Goal: Information Seeking & Learning: Learn about a topic

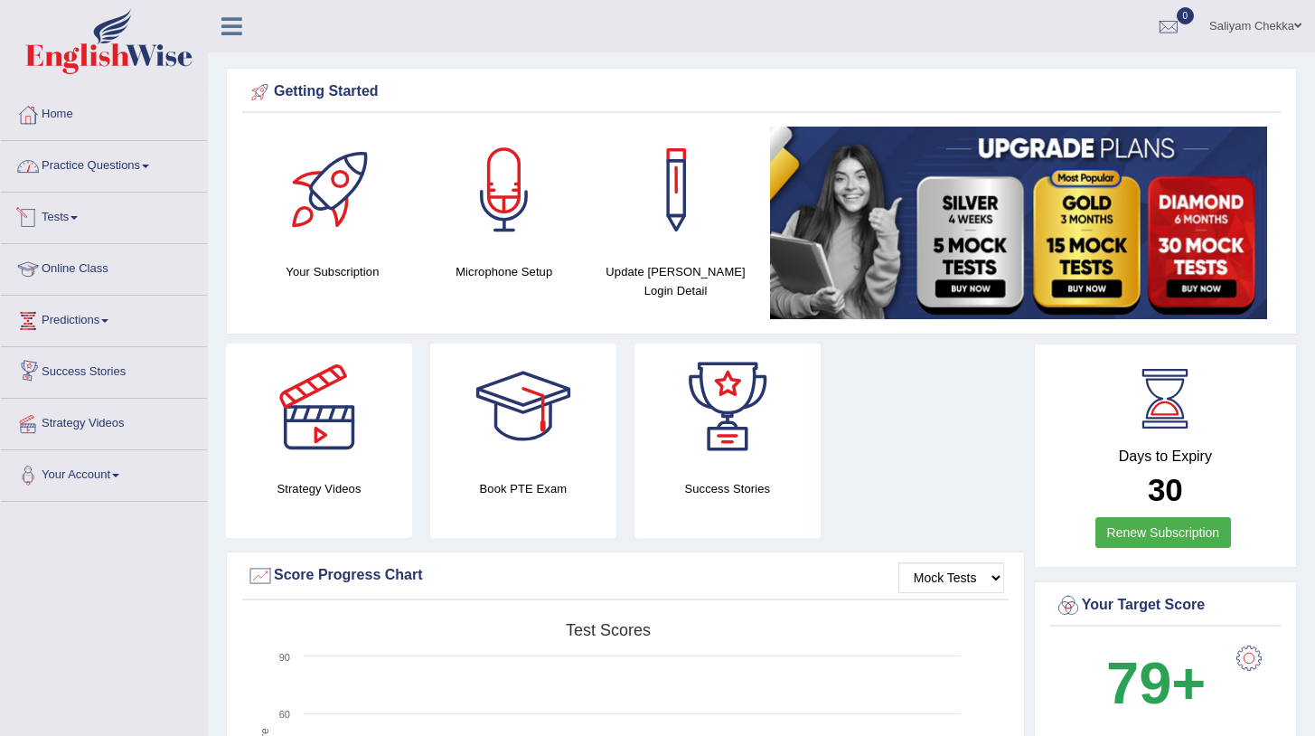
click at [139, 165] on link "Practice Questions" at bounding box center [104, 163] width 206 height 45
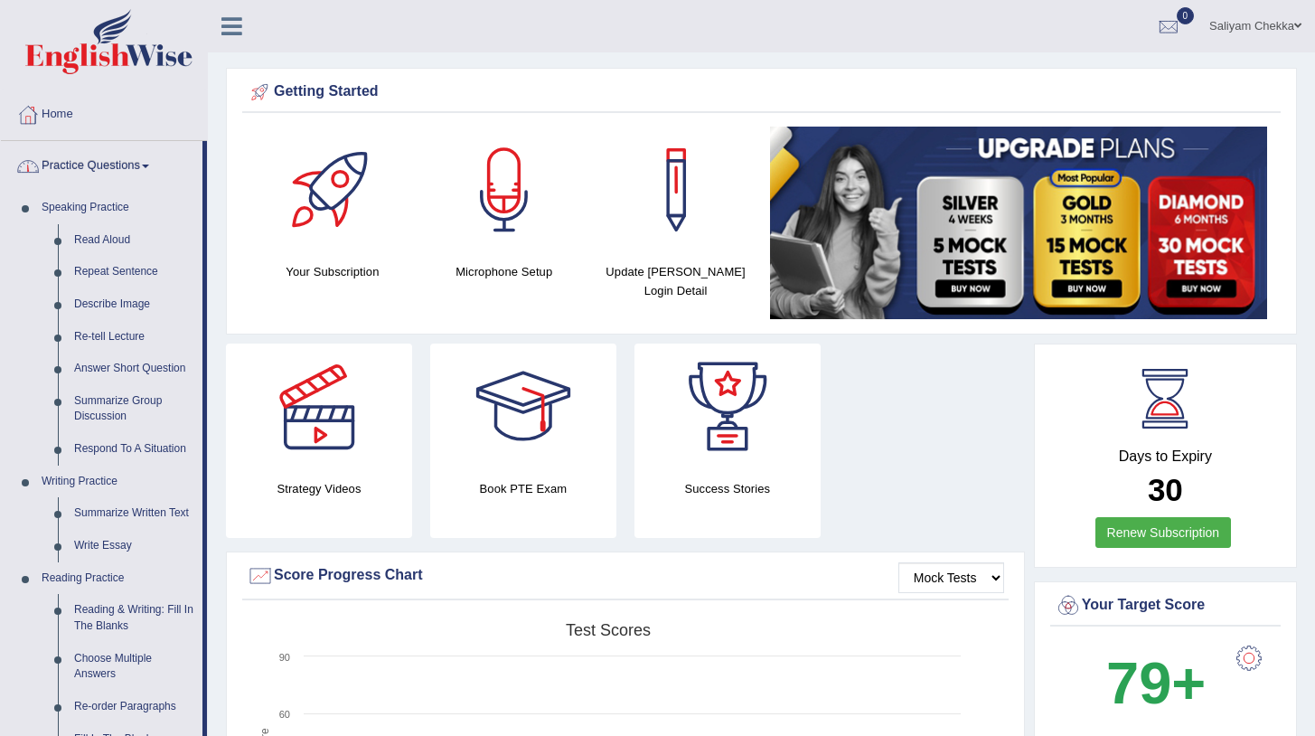
click at [139, 165] on link "Practice Questions" at bounding box center [102, 163] width 202 height 45
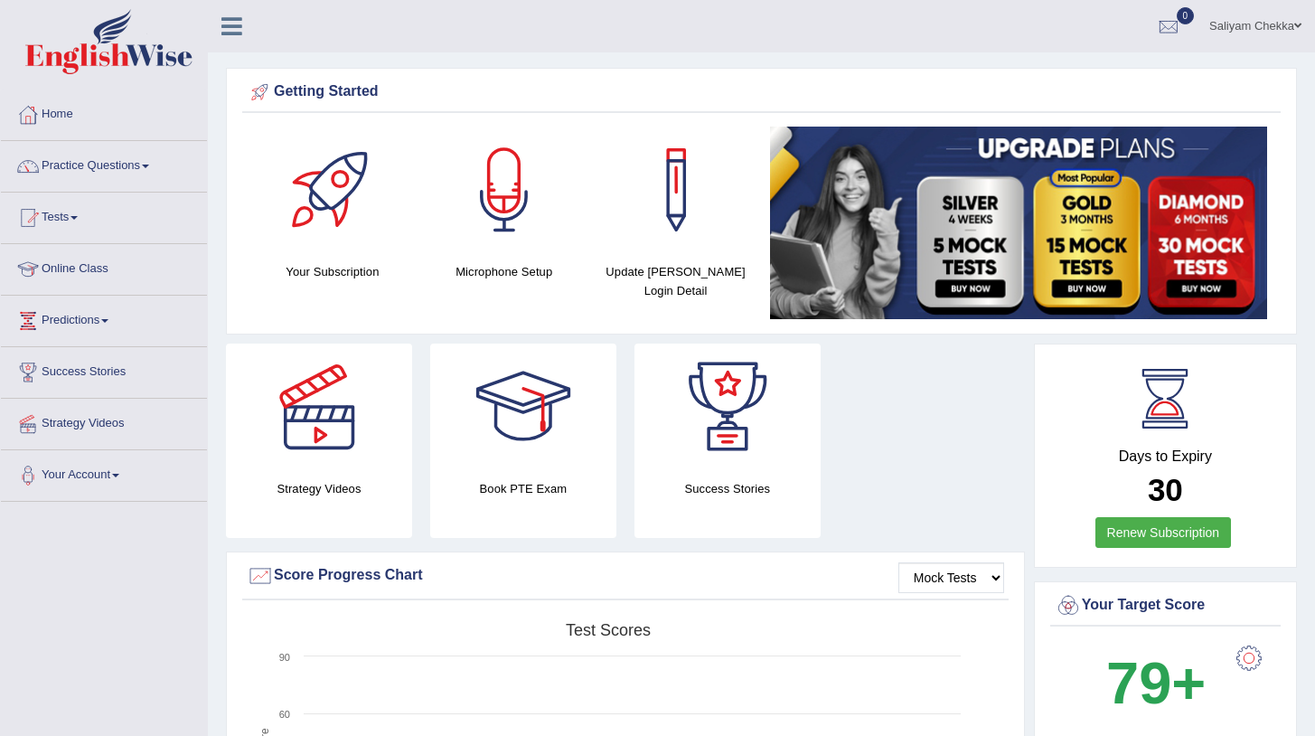
click at [139, 165] on link "Practice Questions" at bounding box center [104, 163] width 206 height 45
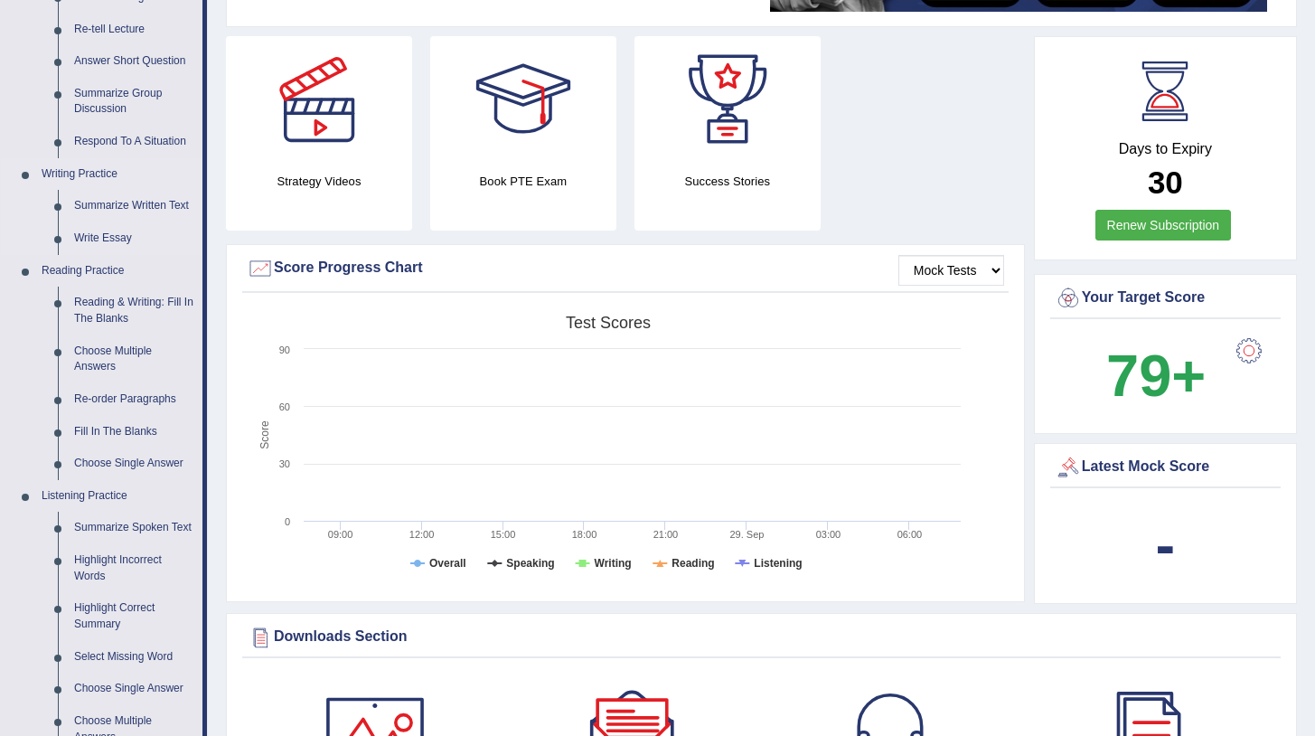
scroll to position [413, 0]
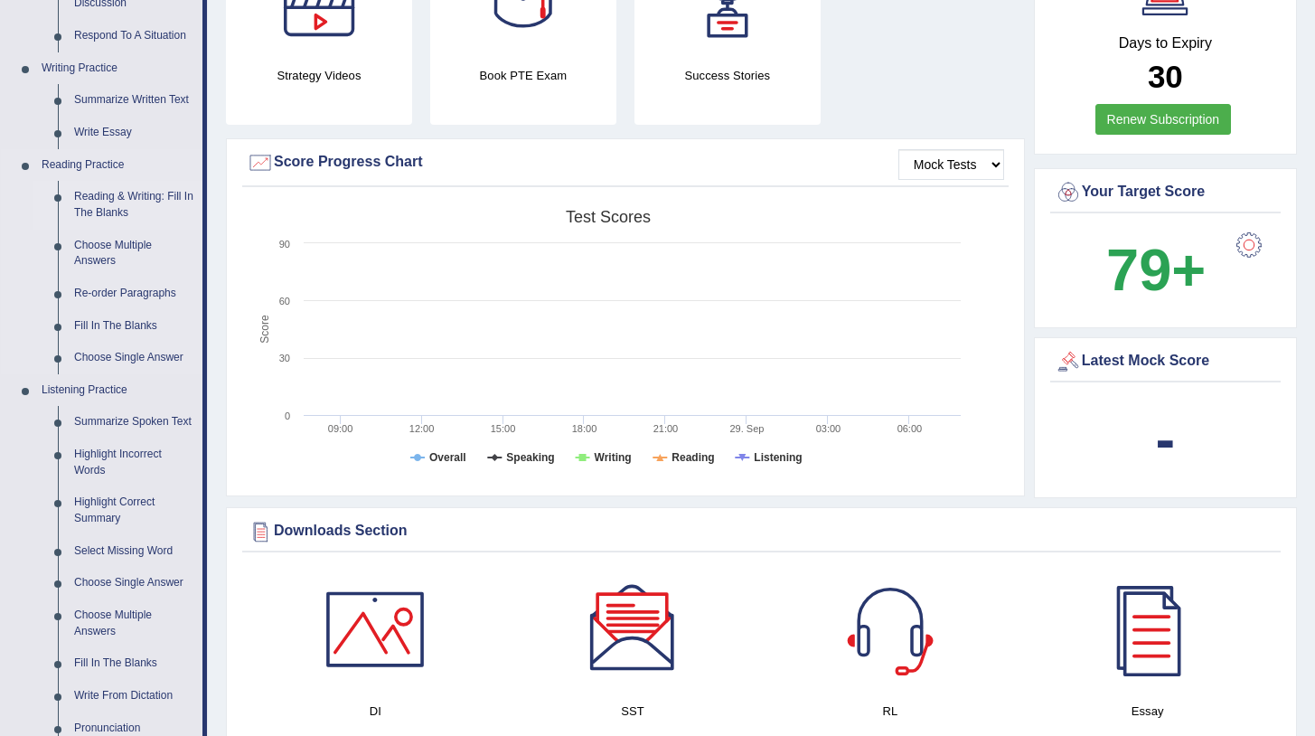
click at [115, 200] on link "Reading & Writing: Fill In The Blanks" at bounding box center [134, 205] width 136 height 48
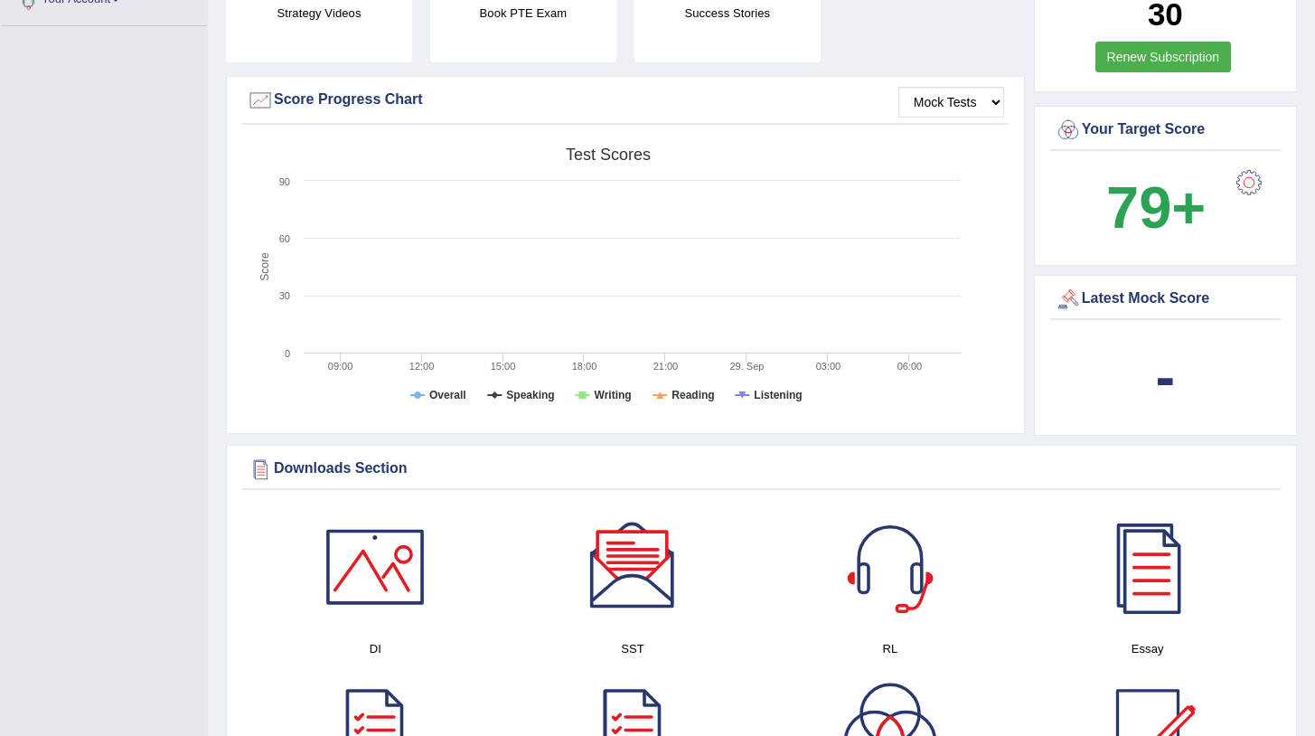
scroll to position [615, 0]
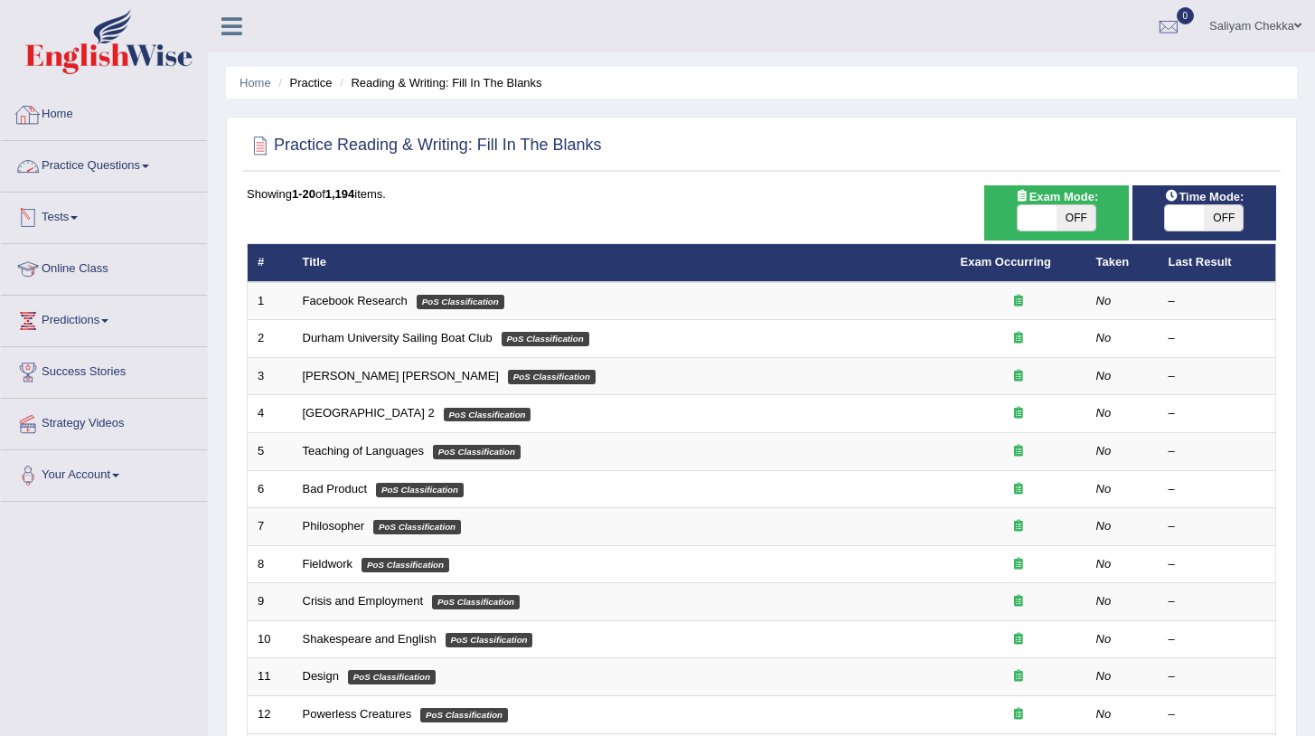
click at [115, 173] on link "Practice Questions" at bounding box center [104, 163] width 206 height 45
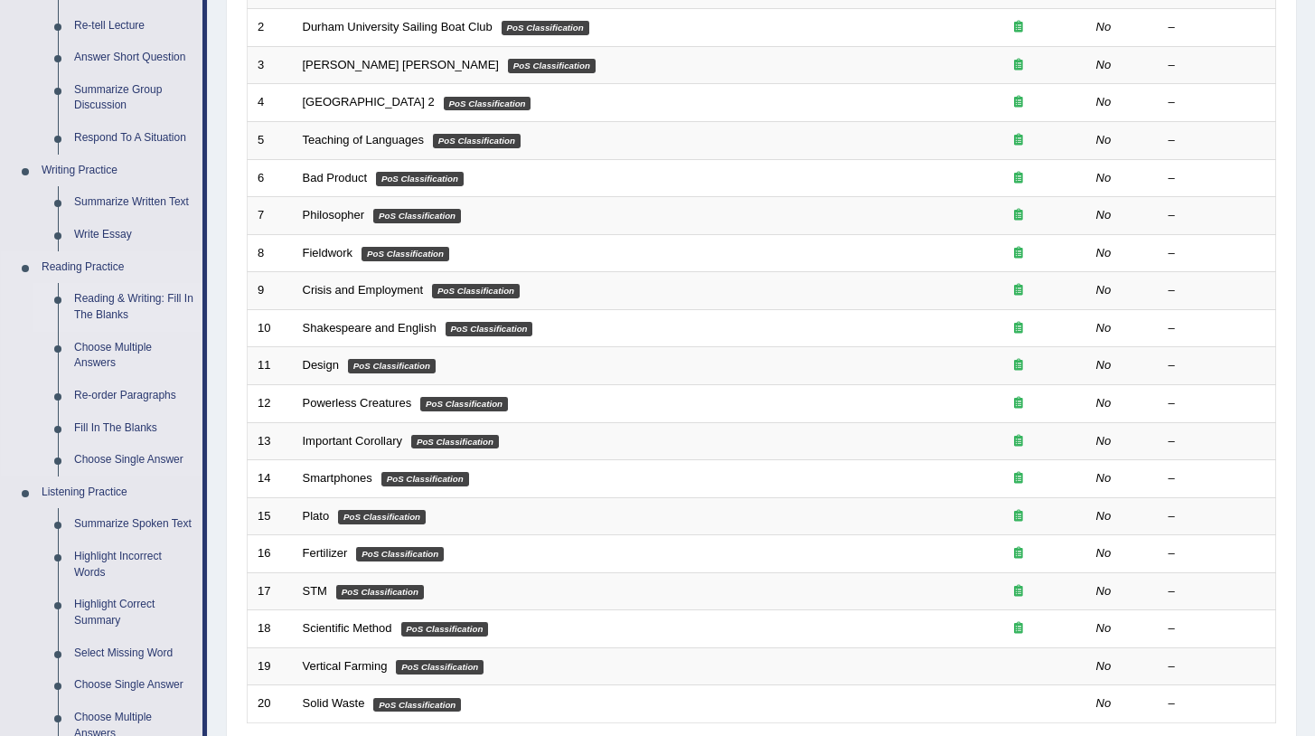
scroll to position [364, 0]
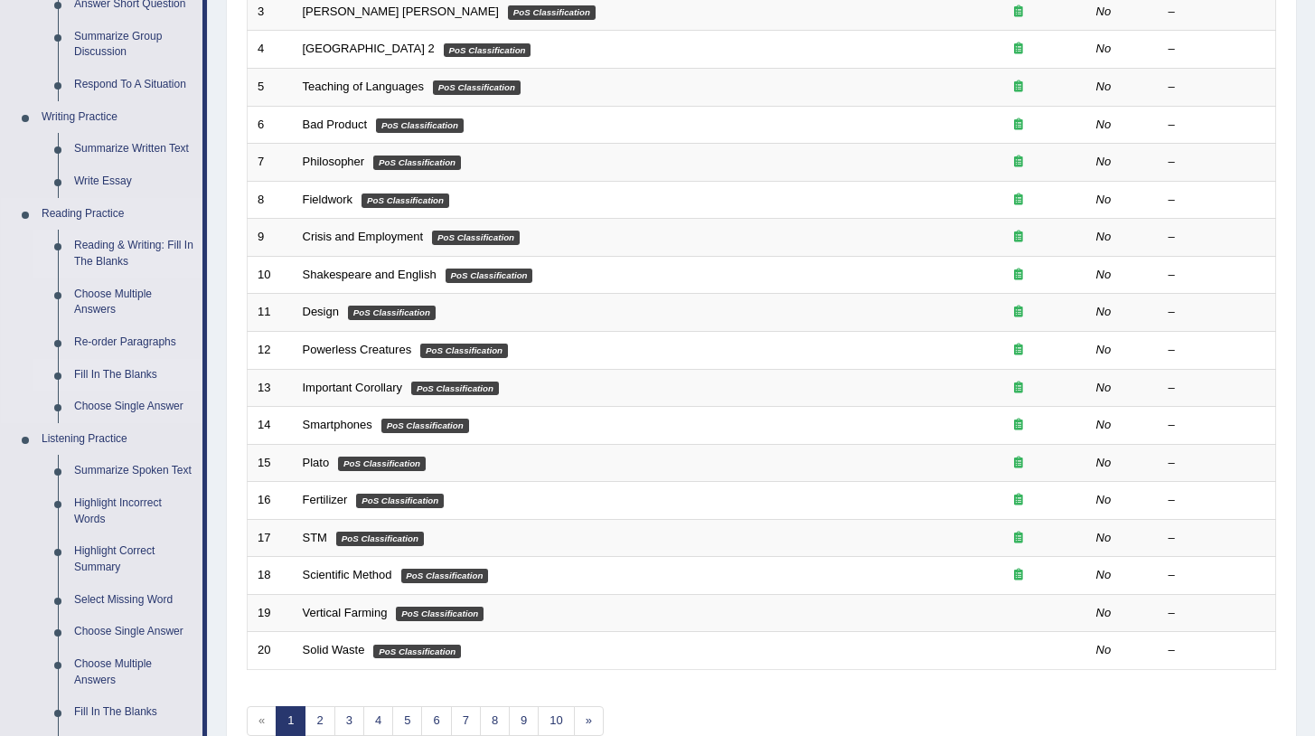
click at [109, 375] on link "Fill In The Blanks" at bounding box center [134, 375] width 136 height 33
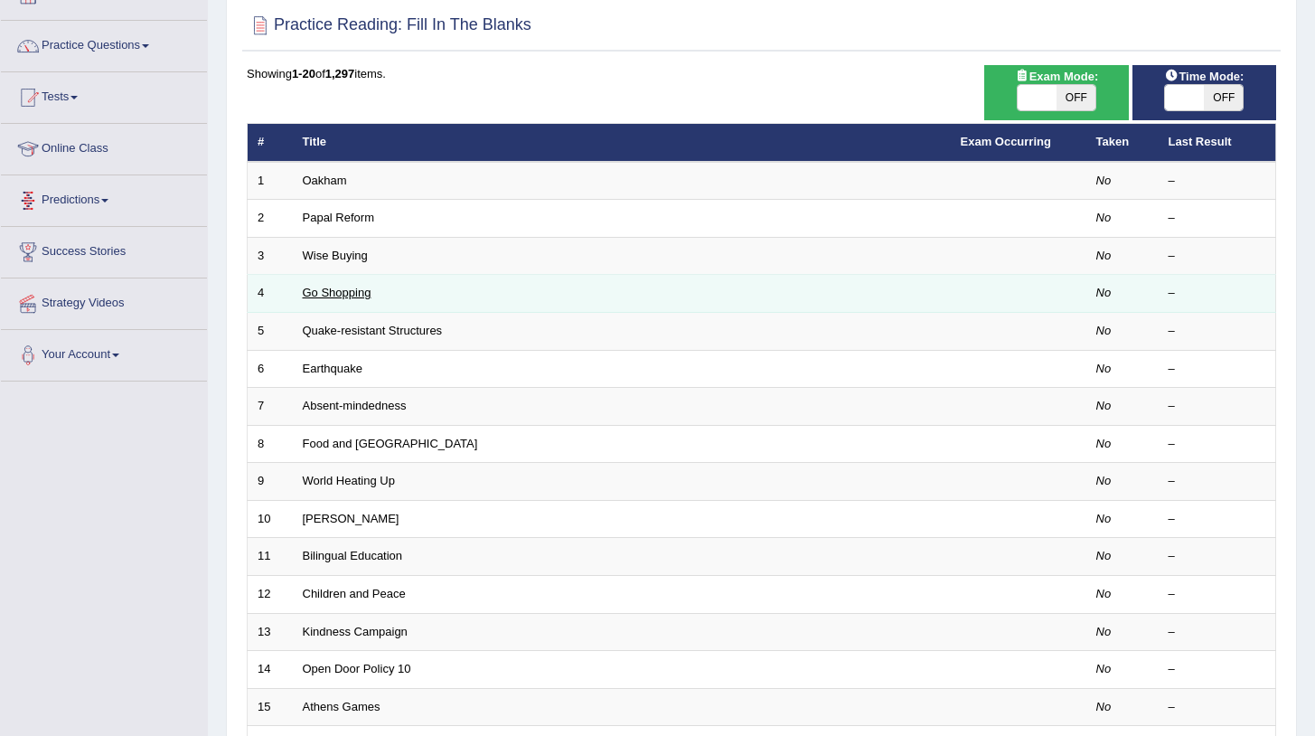
scroll to position [121, 0]
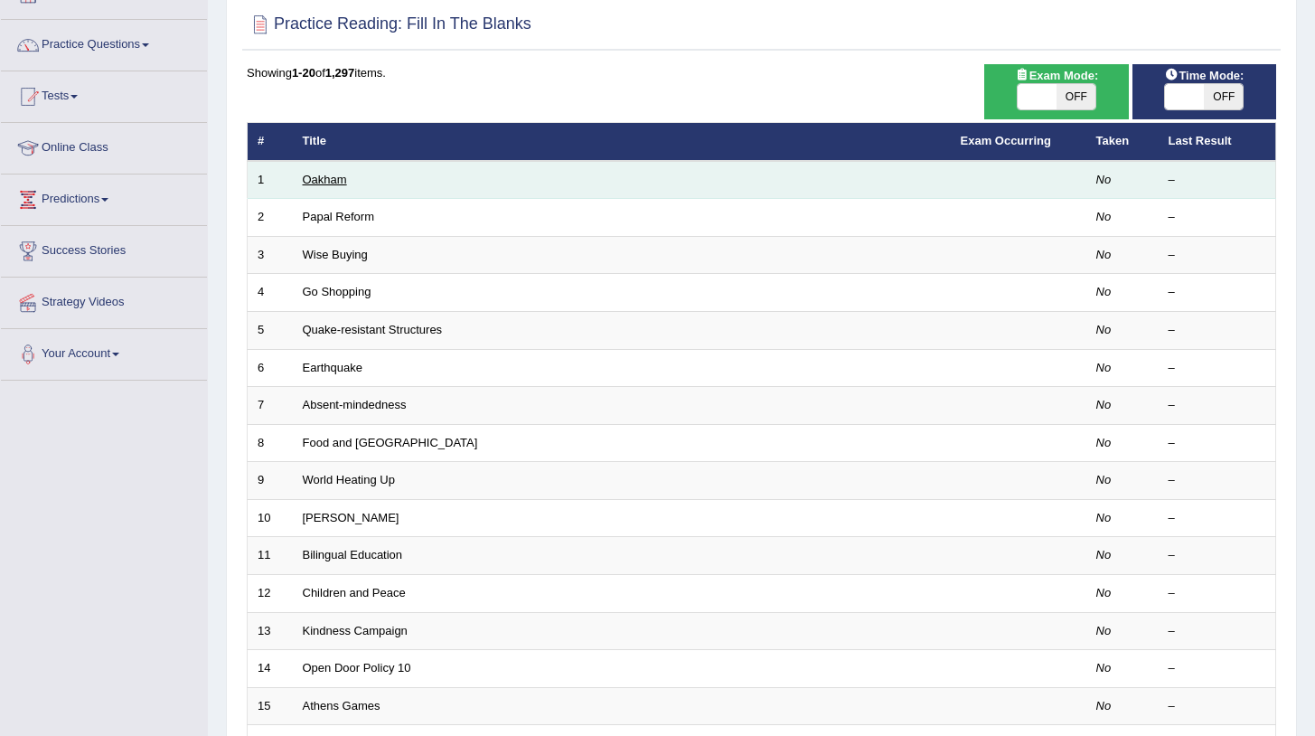
click at [310, 178] on link "Oakham" at bounding box center [325, 180] width 44 height 14
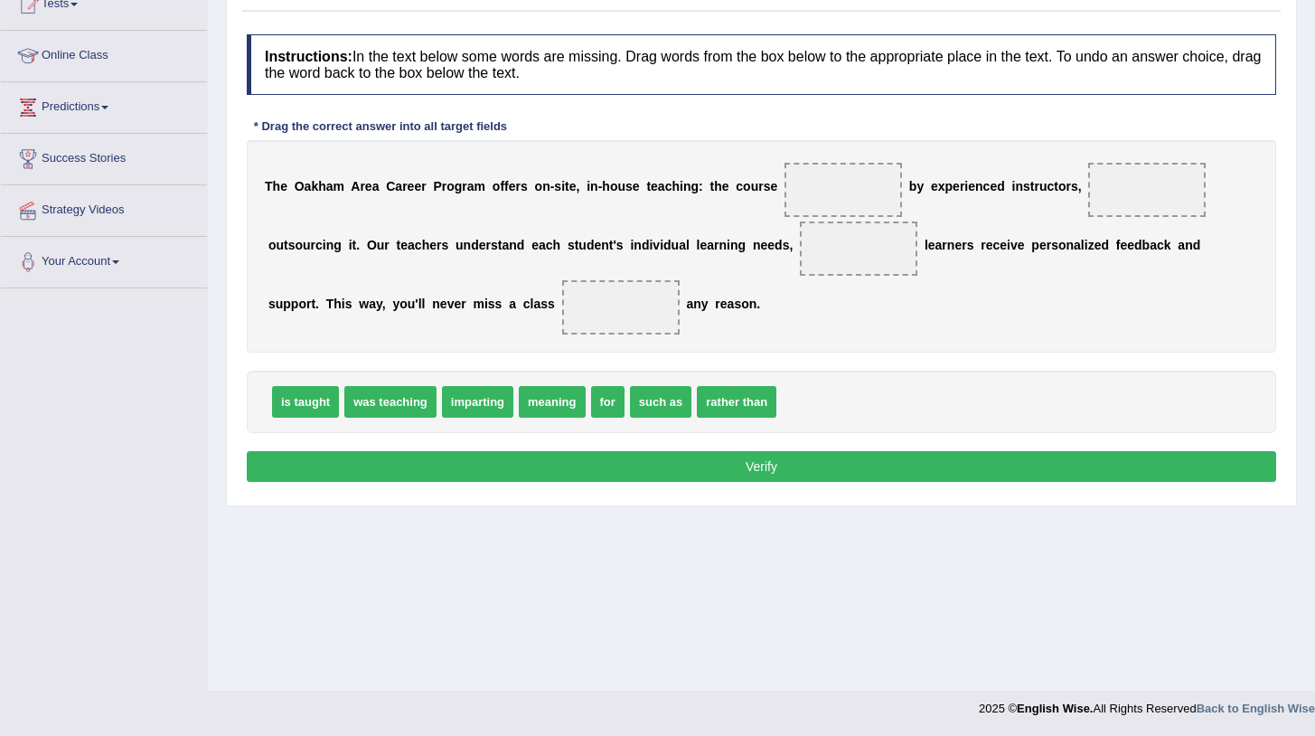
scroll to position [88, 0]
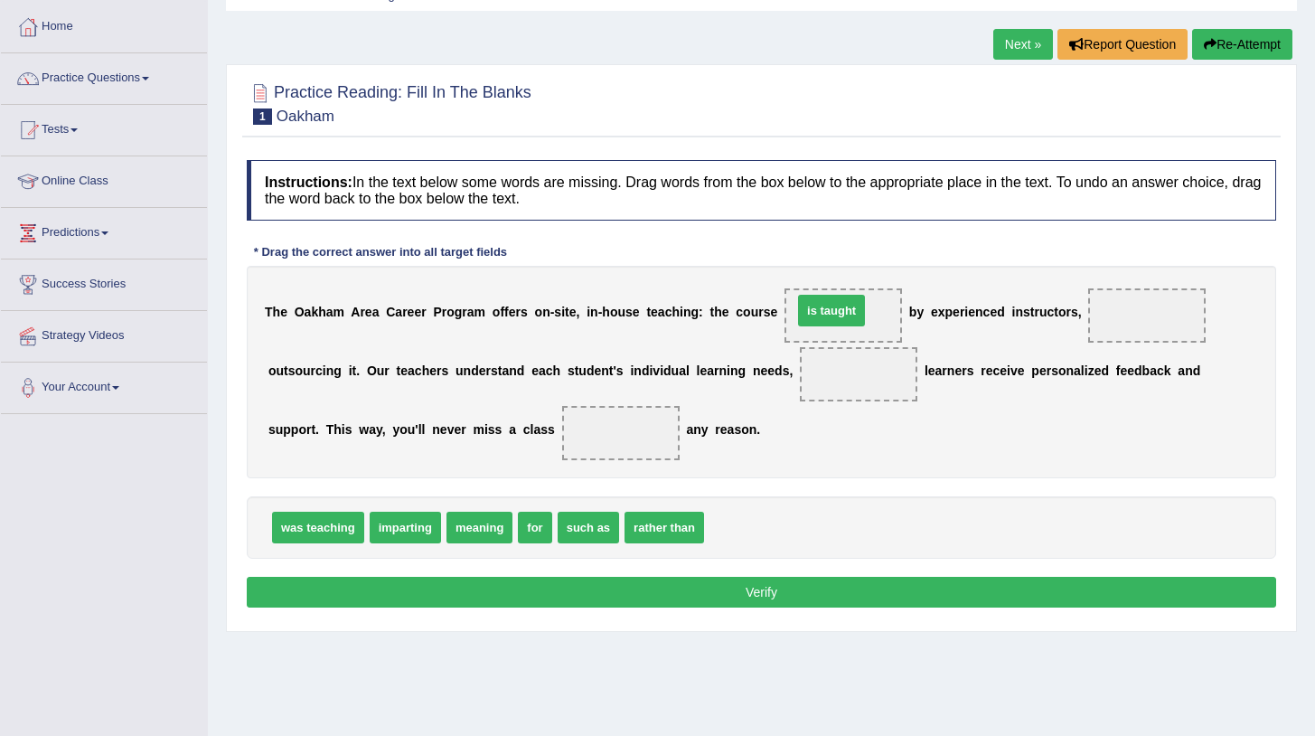
drag, startPoint x: 731, startPoint y: 523, endPoint x: 820, endPoint y: 306, distance: 234.3
drag, startPoint x: 668, startPoint y: 520, endPoint x: 1151, endPoint y: 314, distance: 525.5
click at [594, 526] on span "such as" at bounding box center [588, 527] width 61 height 32
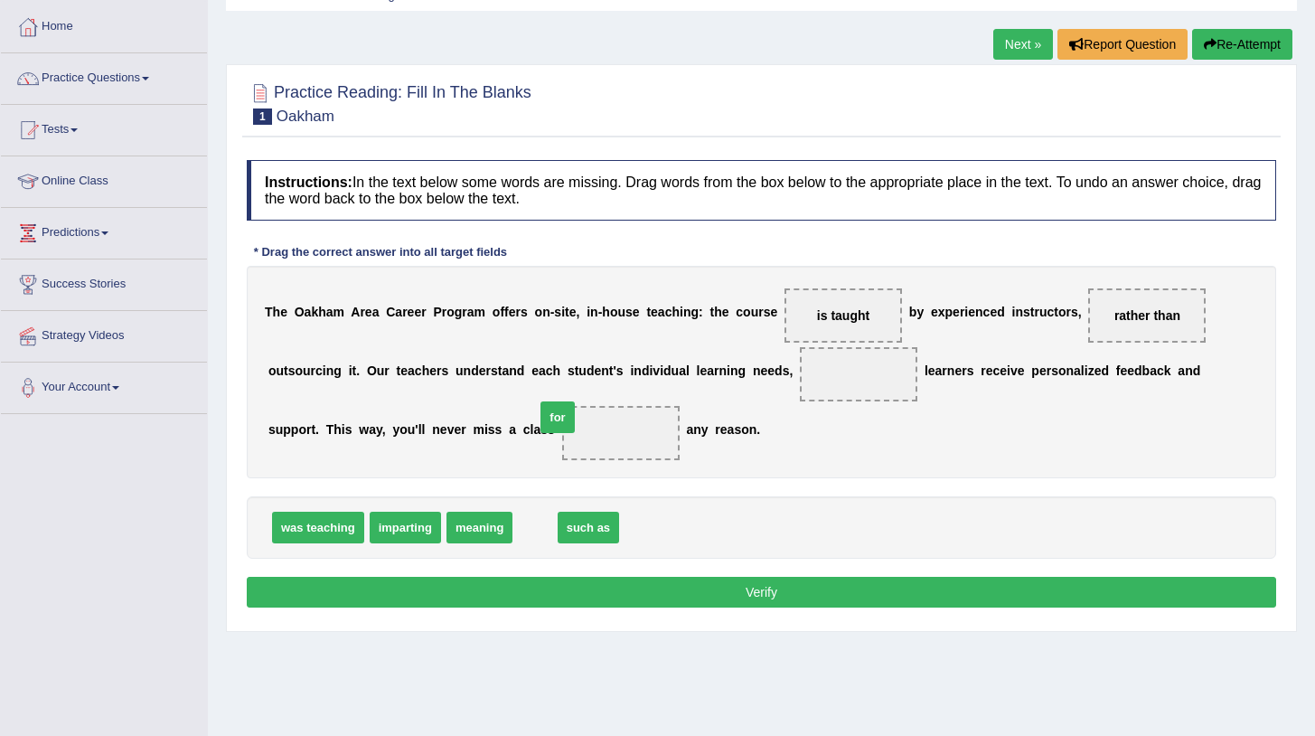
drag, startPoint x: 543, startPoint y: 530, endPoint x: 566, endPoint y: 421, distance: 111.7
drag, startPoint x: 554, startPoint y: 530, endPoint x: 869, endPoint y: 378, distance: 350.0
click at [779, 595] on button "Verify" at bounding box center [761, 592] width 1029 height 31
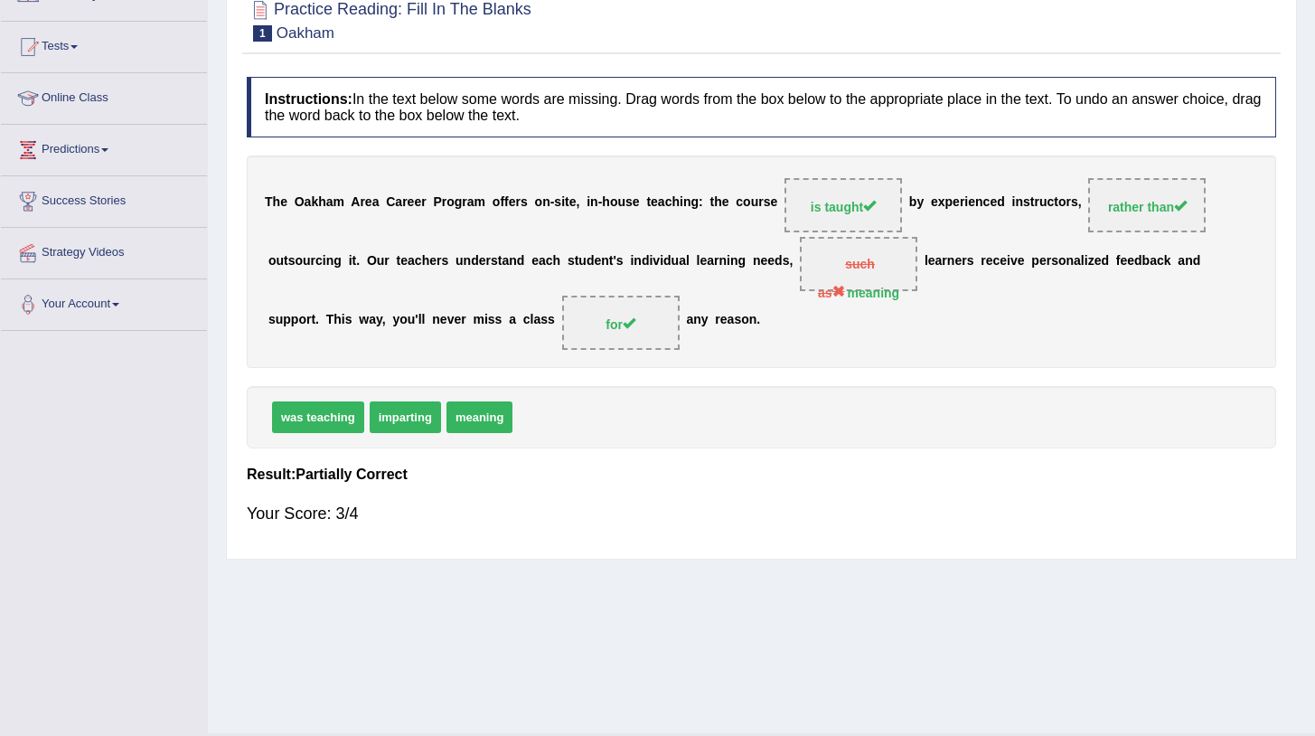
scroll to position [167, 0]
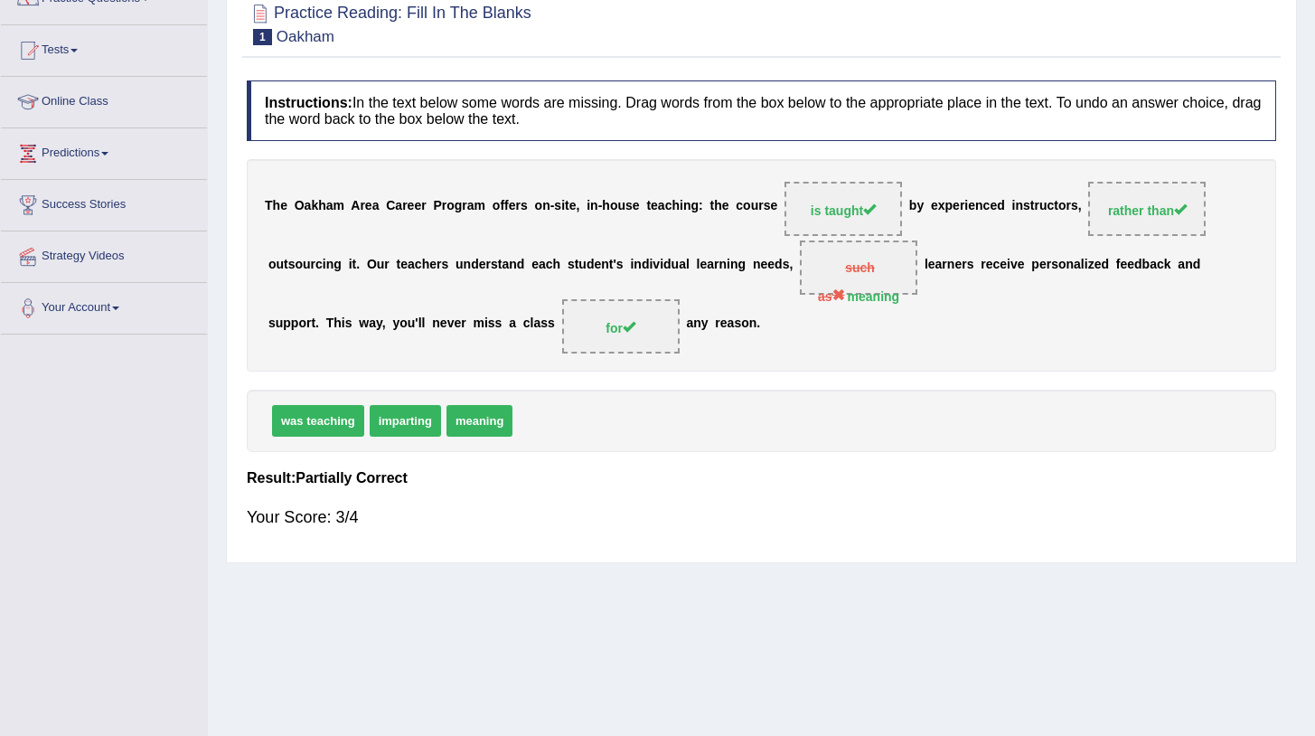
click at [847, 258] on span "such as meaning" at bounding box center [858, 267] width 117 height 54
click at [827, 272] on span "such as meaning" at bounding box center [858, 267] width 117 height 54
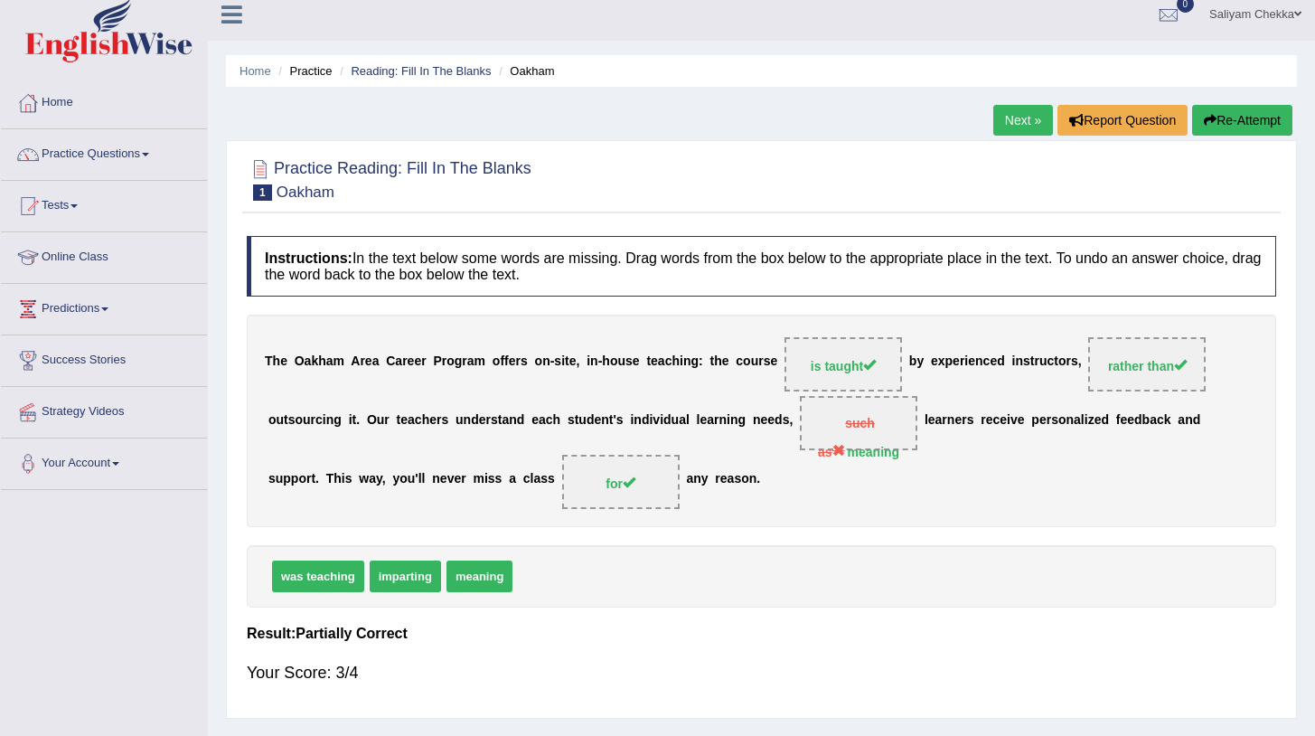
scroll to position [14, 0]
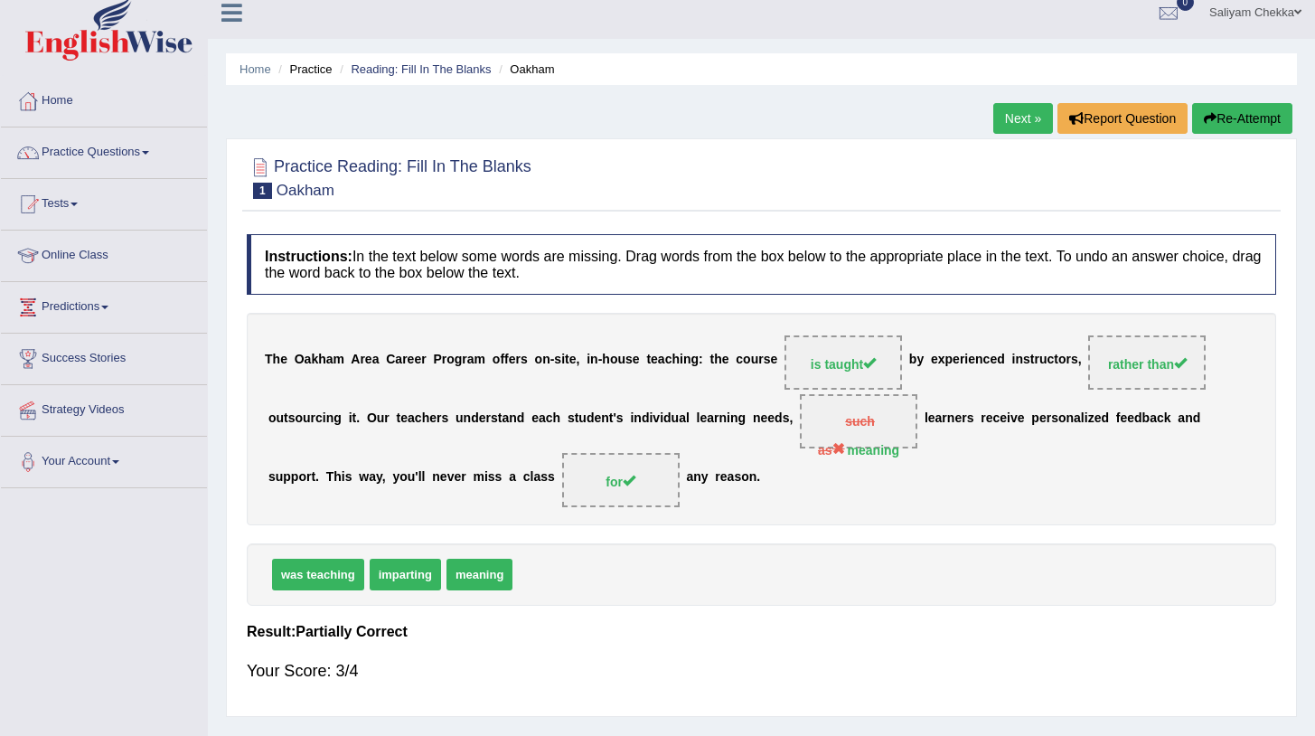
click at [1007, 113] on link "Next »" at bounding box center [1023, 118] width 60 height 31
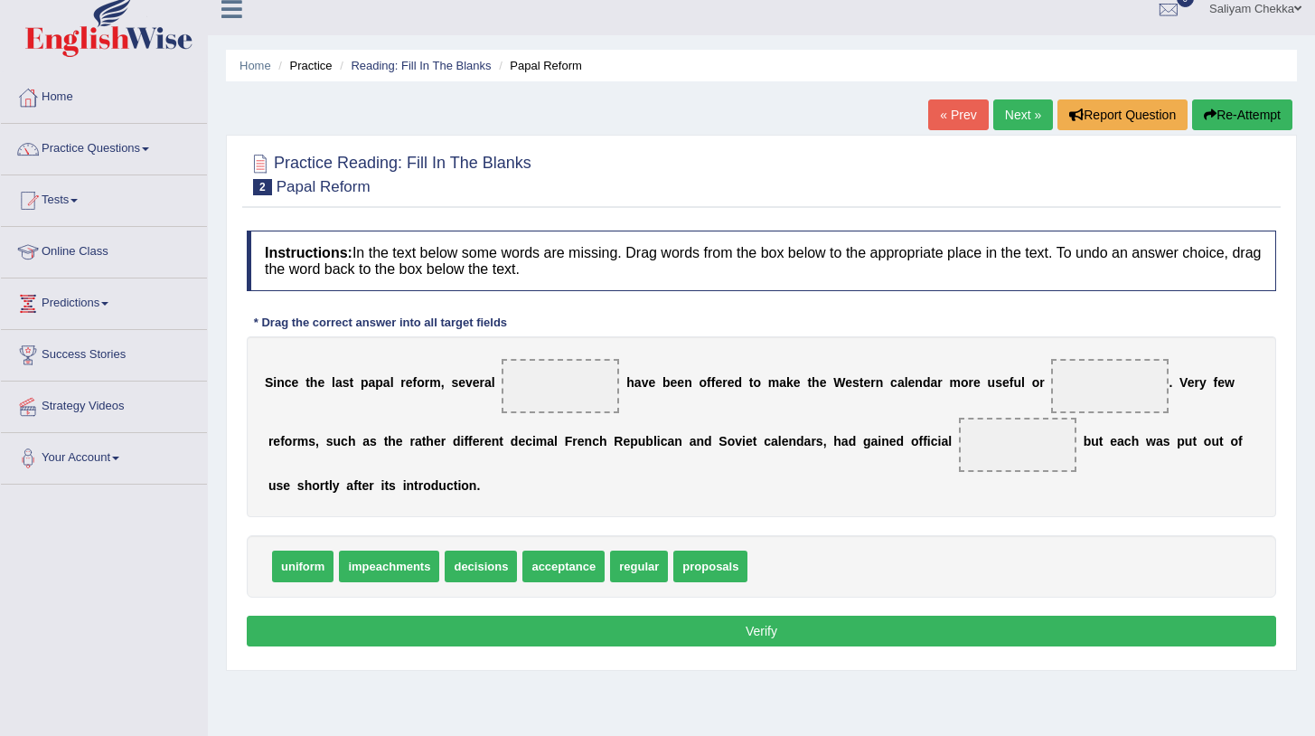
scroll to position [18, 0]
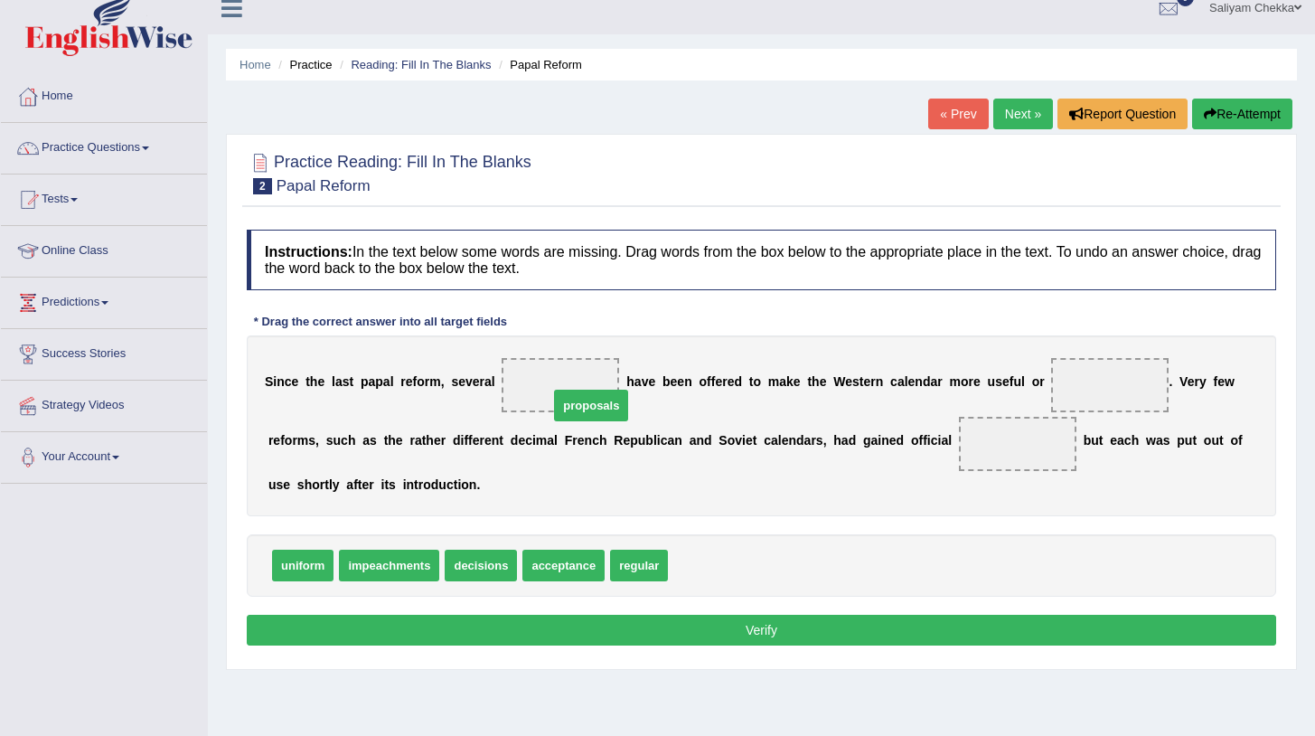
drag, startPoint x: 698, startPoint y: 564, endPoint x: 575, endPoint y: 402, distance: 203.1
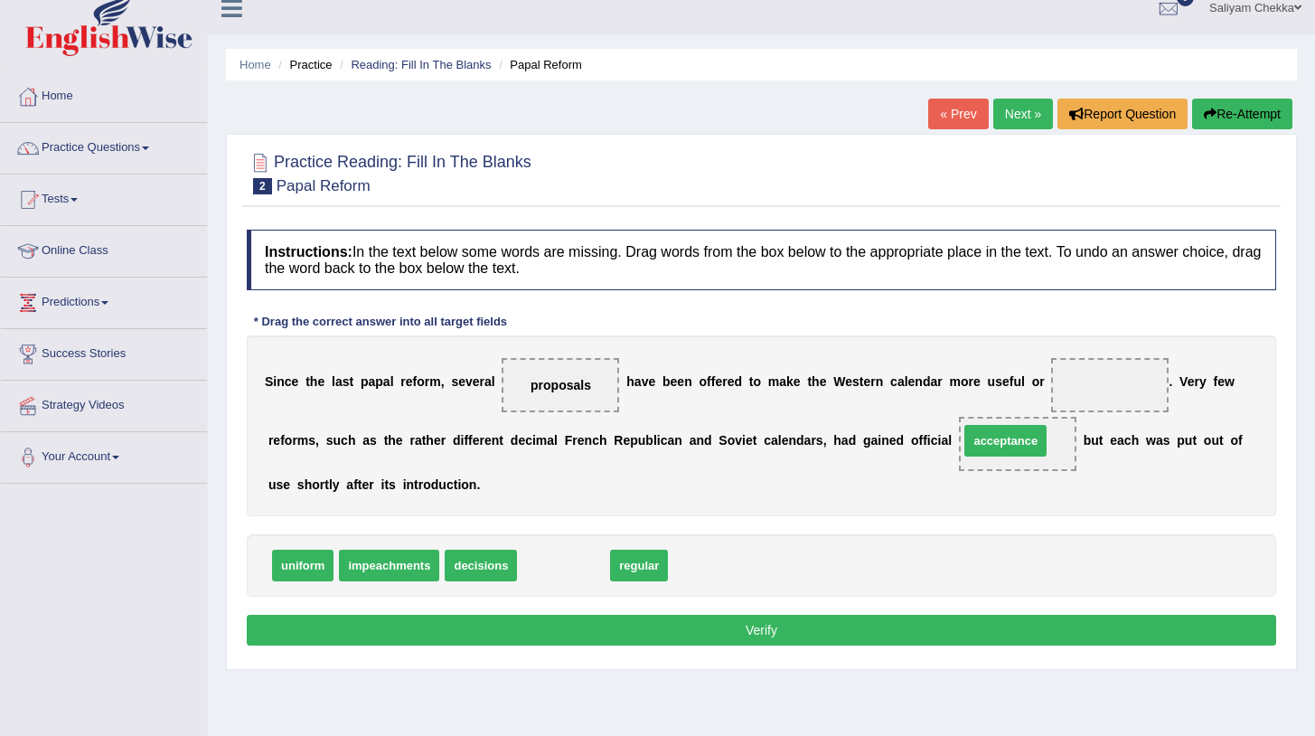
drag, startPoint x: 588, startPoint y: 551, endPoint x: 1019, endPoint y: 431, distance: 447.5
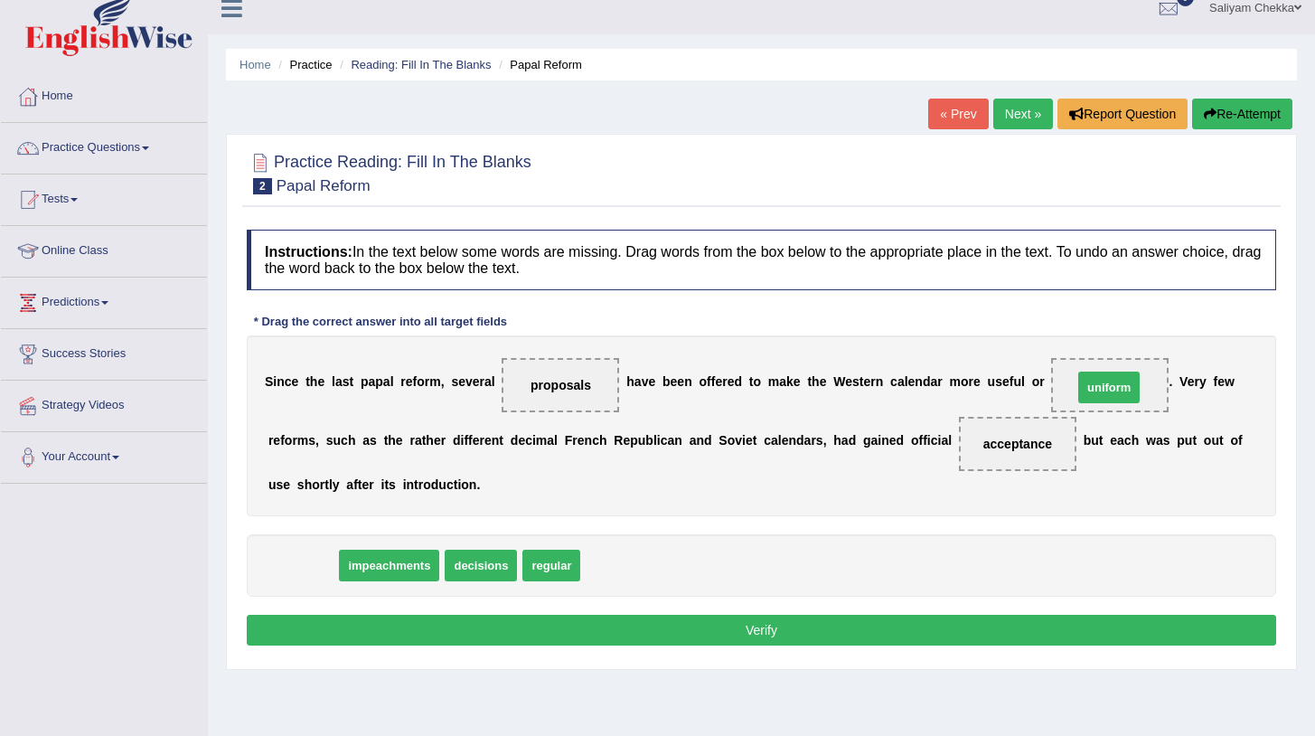
drag, startPoint x: 300, startPoint y: 567, endPoint x: 1106, endPoint y: 390, distance: 825.3
click at [1018, 458] on span "acceptance" at bounding box center [1017, 444] width 117 height 54
click at [782, 483] on div "S i n c e t h e l a s t p a p a l r e f o r m , s e v e r a l proposals h a v e…" at bounding box center [761, 425] width 1029 height 181
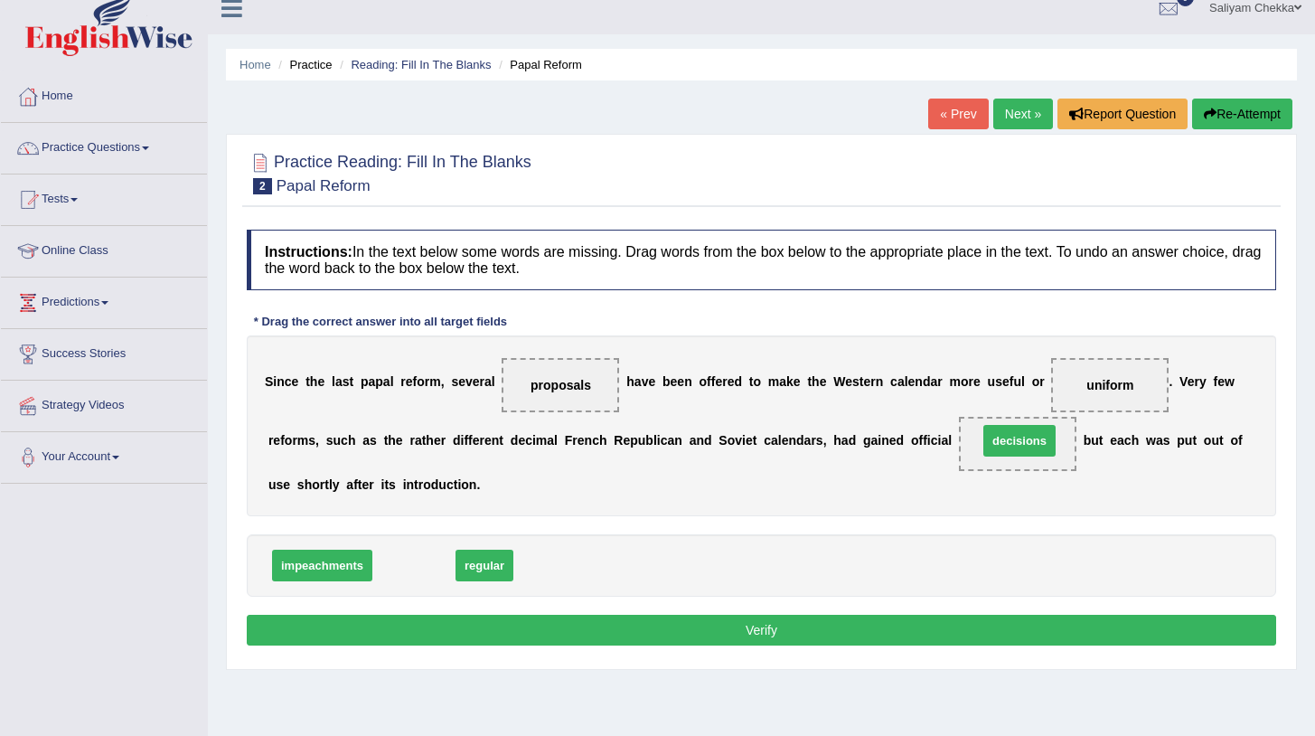
drag, startPoint x: 404, startPoint y: 566, endPoint x: 1009, endPoint y: 440, distance: 618.3
click at [924, 462] on div "S i n c e t h e l a s t p a p a l r e f o r m , s e v e r a l proposals h a v e…" at bounding box center [761, 425] width 1029 height 181
click at [760, 624] on button "Verify" at bounding box center [761, 629] width 1029 height 31
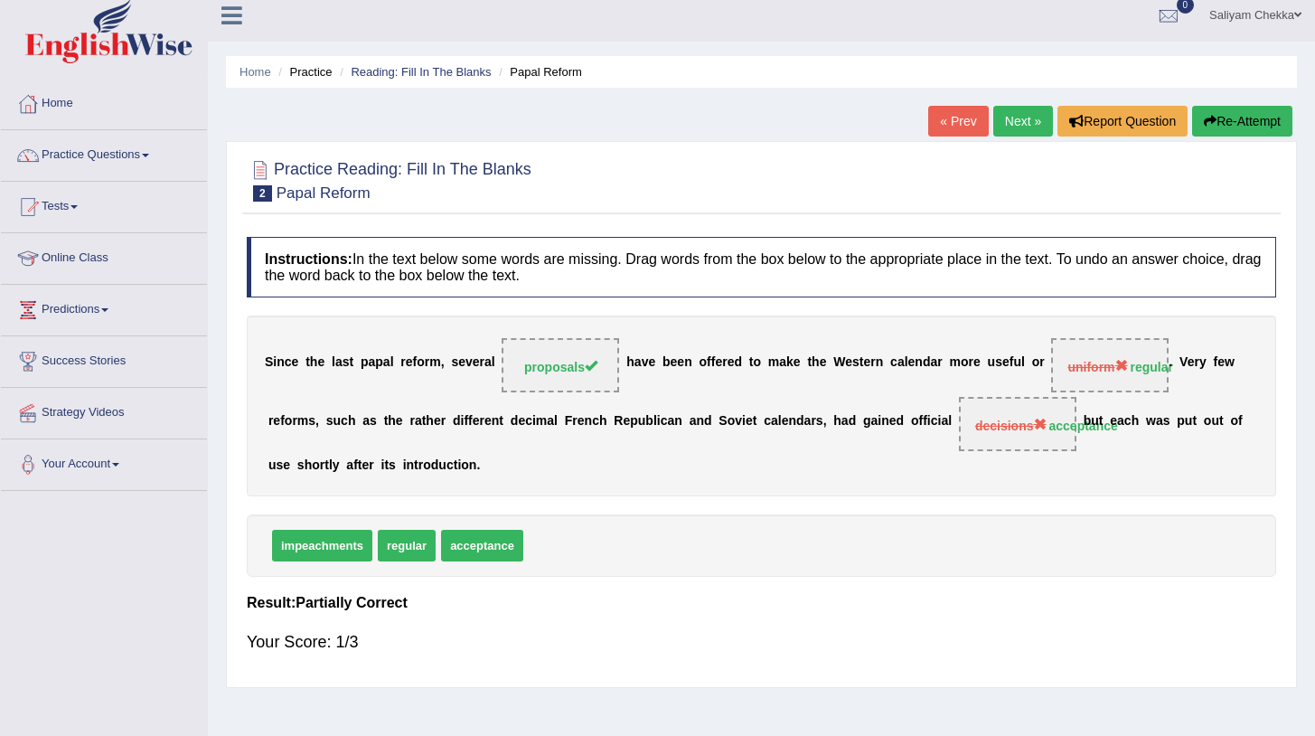
scroll to position [0, 0]
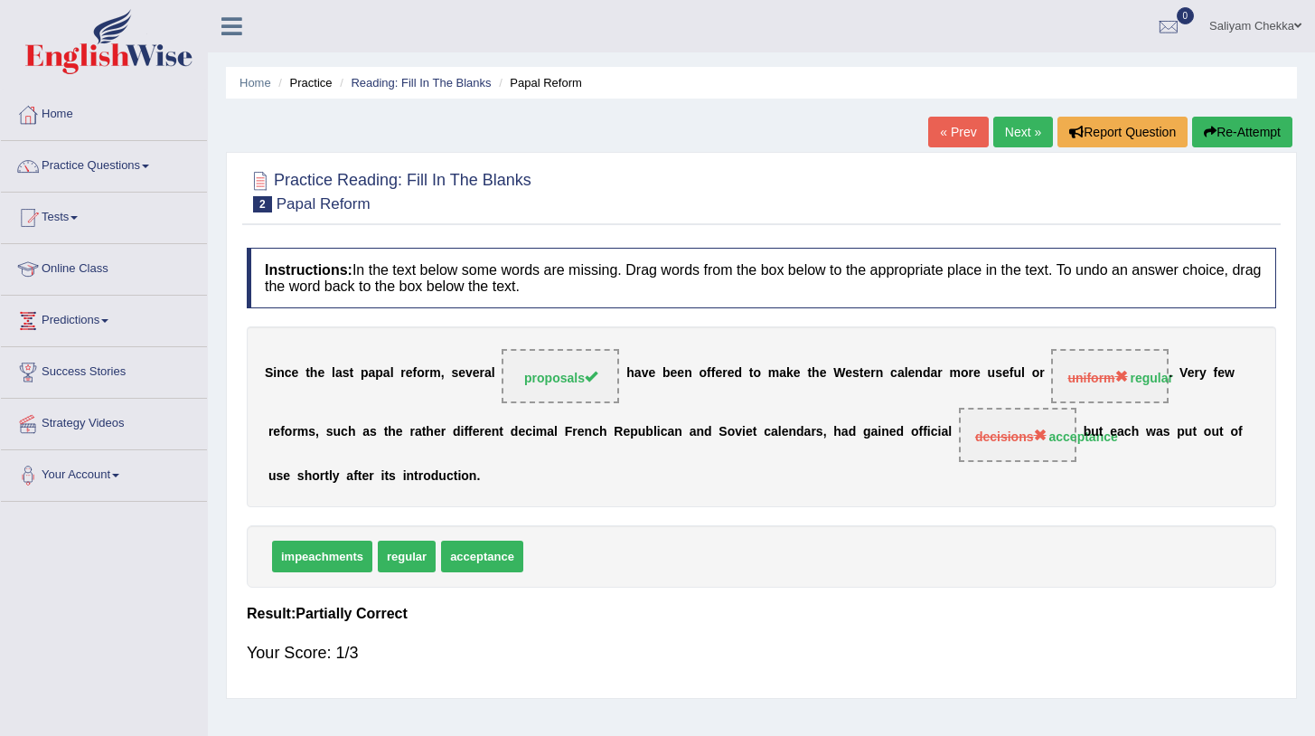
click at [1020, 120] on link "Next »" at bounding box center [1023, 132] width 60 height 31
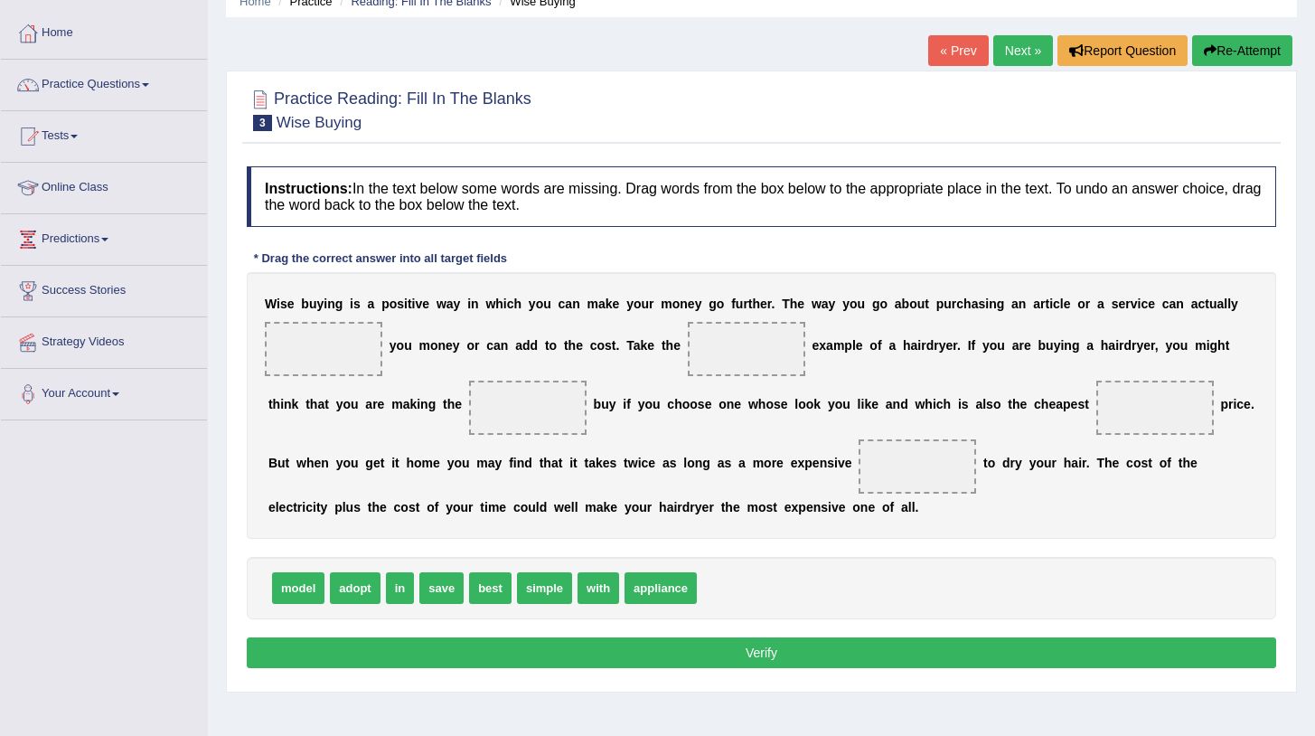
scroll to position [88, 0]
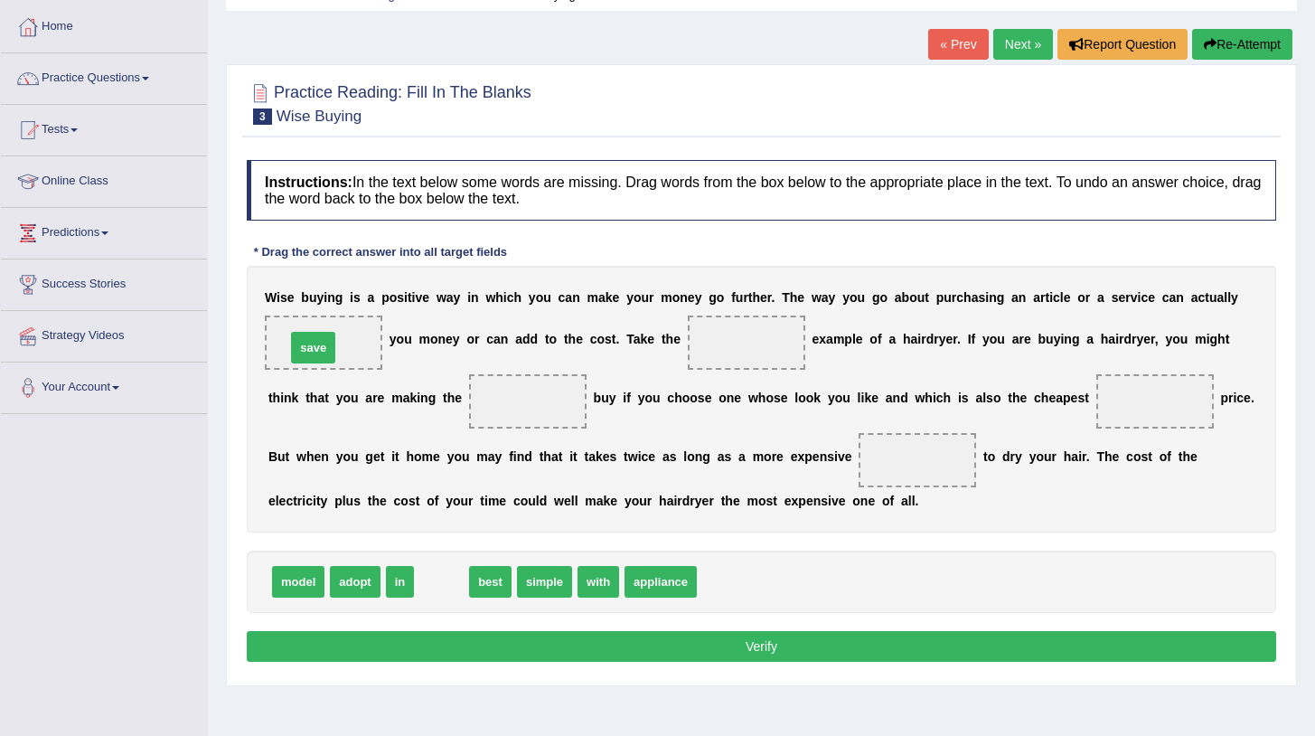
drag, startPoint x: 447, startPoint y: 584, endPoint x: 318, endPoint y: 347, distance: 269.7
drag, startPoint x: 437, startPoint y: 586, endPoint x: 724, endPoint y: 333, distance: 381.6
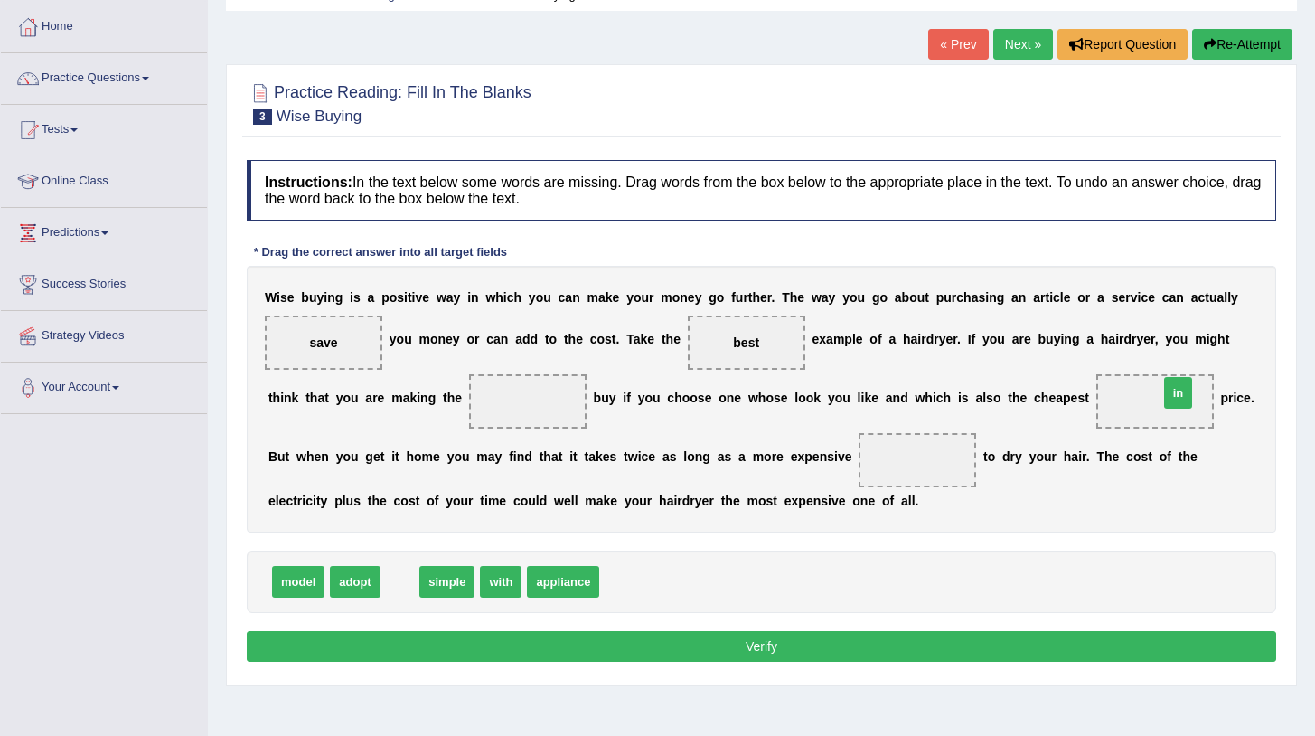
drag, startPoint x: 399, startPoint y: 582, endPoint x: 1177, endPoint y: 393, distance: 800.6
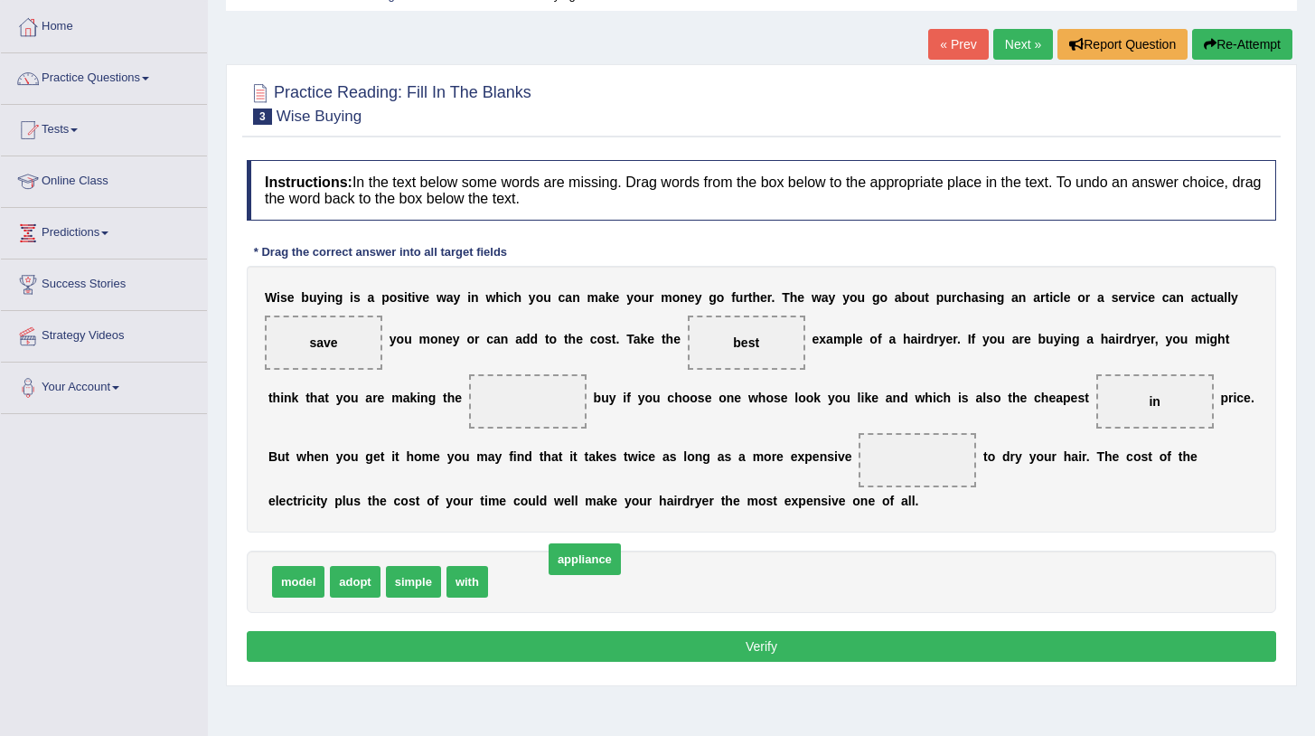
drag, startPoint x: 524, startPoint y: 583, endPoint x: 578, endPoint y: 560, distance: 58.7
drag, startPoint x: 765, startPoint y: 344, endPoint x: 728, endPoint y: 345, distance: 37.1
click at [539, 400] on div "W i s e b u y i n g i s a p o s i t i v e w a y i n w h i c h y o u c a n m a k…" at bounding box center [761, 399] width 1029 height 267
drag, startPoint x: 751, startPoint y: 344, endPoint x: 523, endPoint y: 391, distance: 232.5
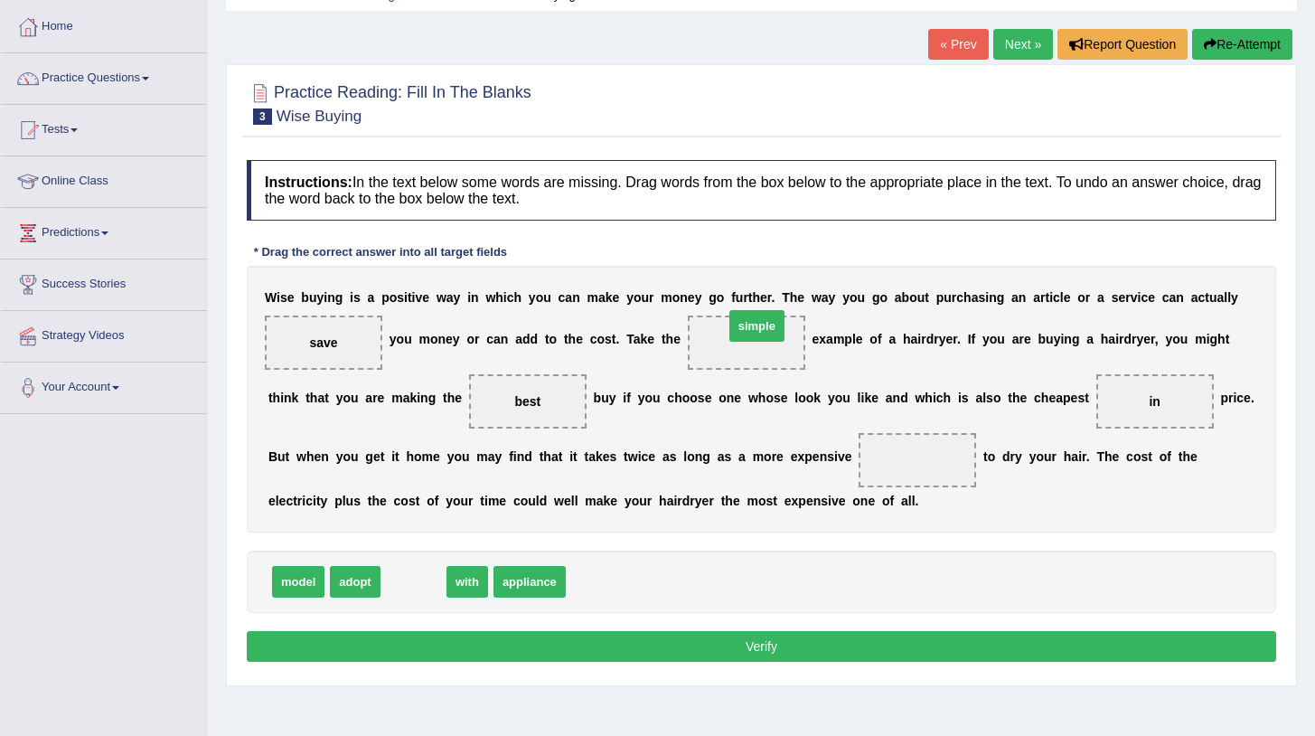
drag, startPoint x: 413, startPoint y: 580, endPoint x: 751, endPoint y: 329, distance: 421.1
click at [315, 339] on span "save" at bounding box center [323, 342] width 28 height 14
drag, startPoint x: 468, startPoint y: 574, endPoint x: 456, endPoint y: 553, distance: 23.9
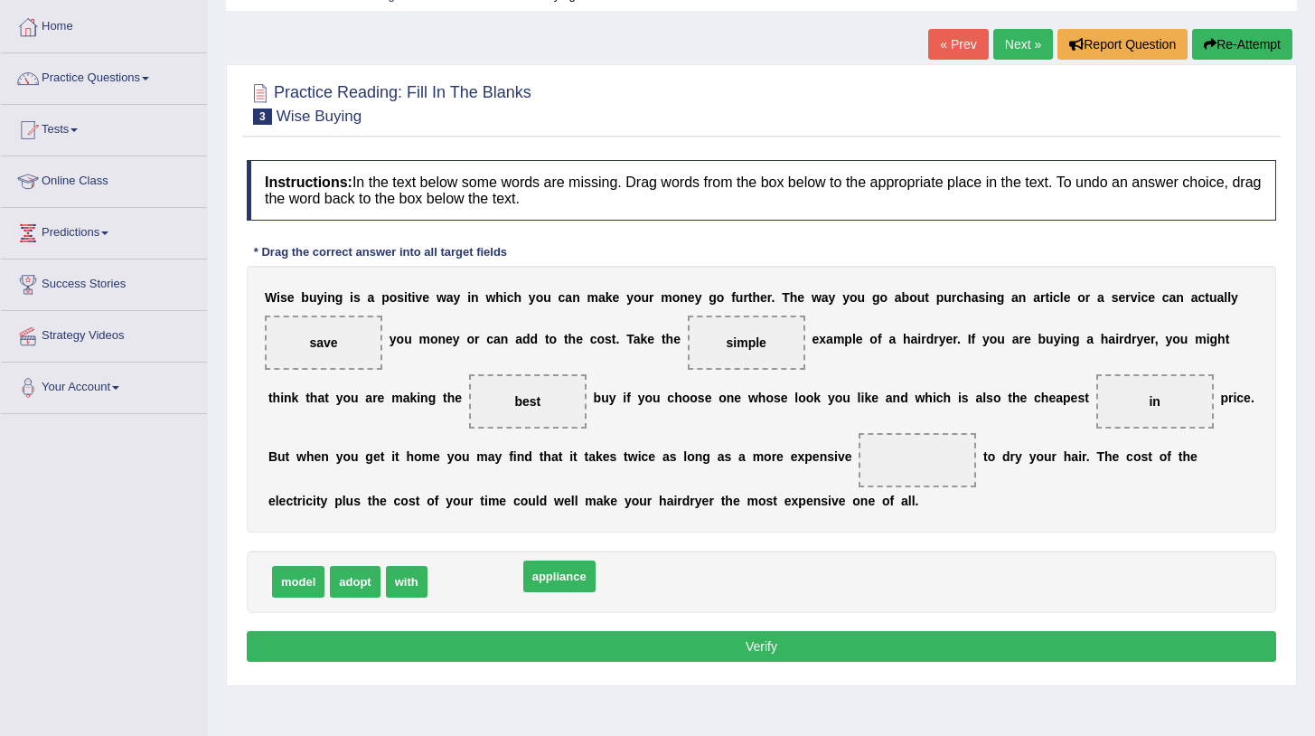
drag, startPoint x: 483, startPoint y: 580, endPoint x: 521, endPoint y: 577, distance: 39.0
drag, startPoint x: 475, startPoint y: 585, endPoint x: 929, endPoint y: 463, distance: 469.7
click at [741, 640] on button "Verify" at bounding box center [761, 646] width 1029 height 31
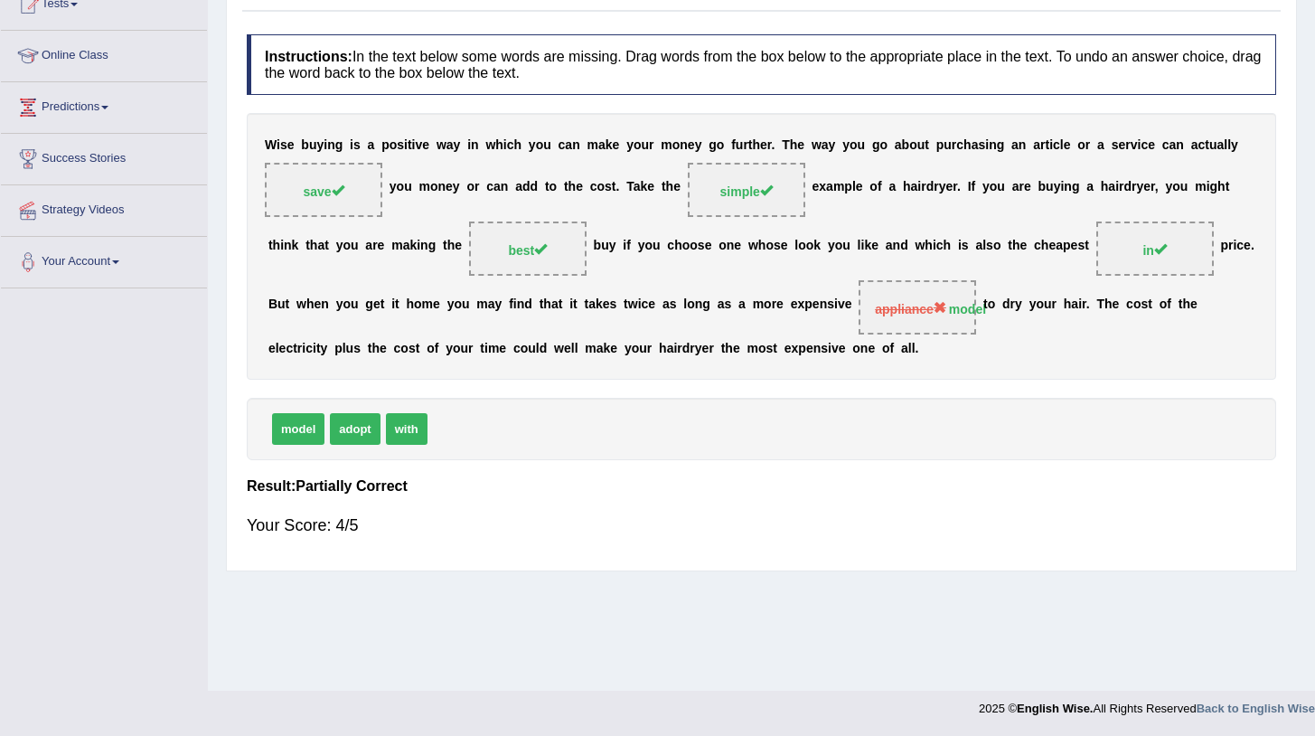
scroll to position [0, 0]
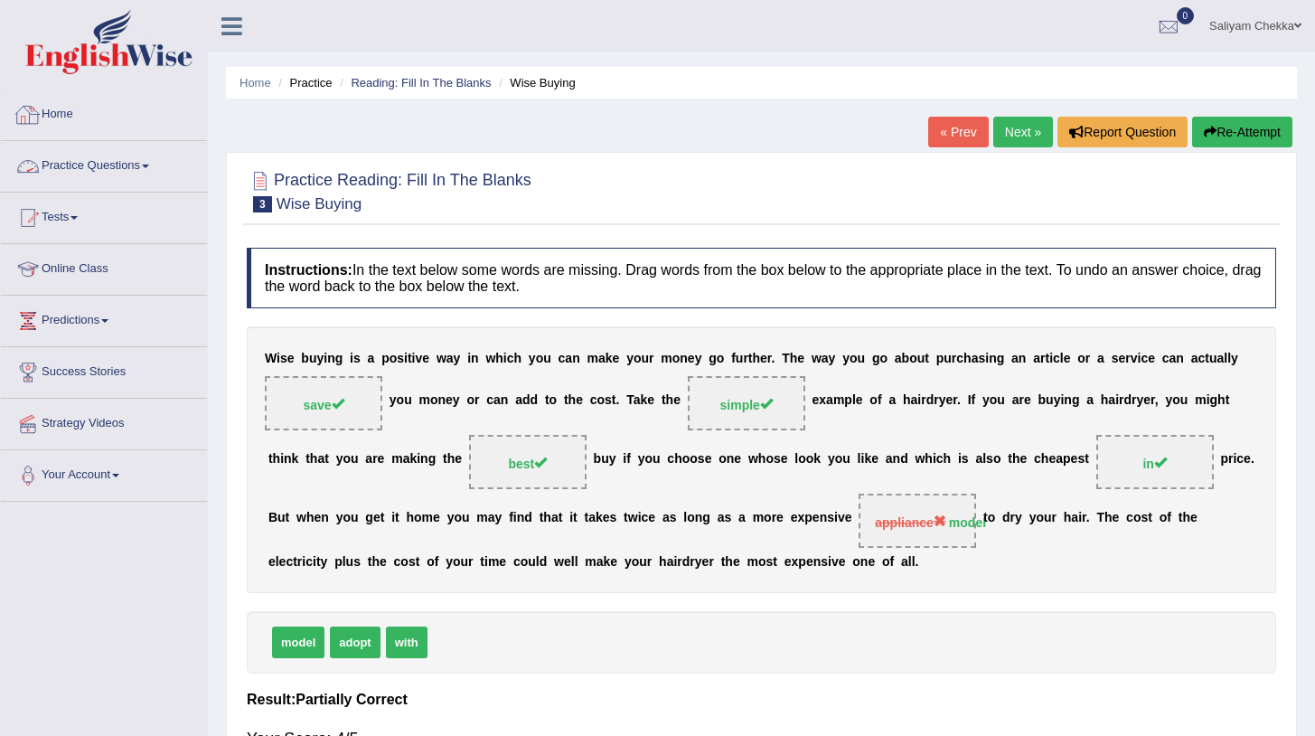
click at [111, 171] on link "Practice Questions" at bounding box center [104, 163] width 206 height 45
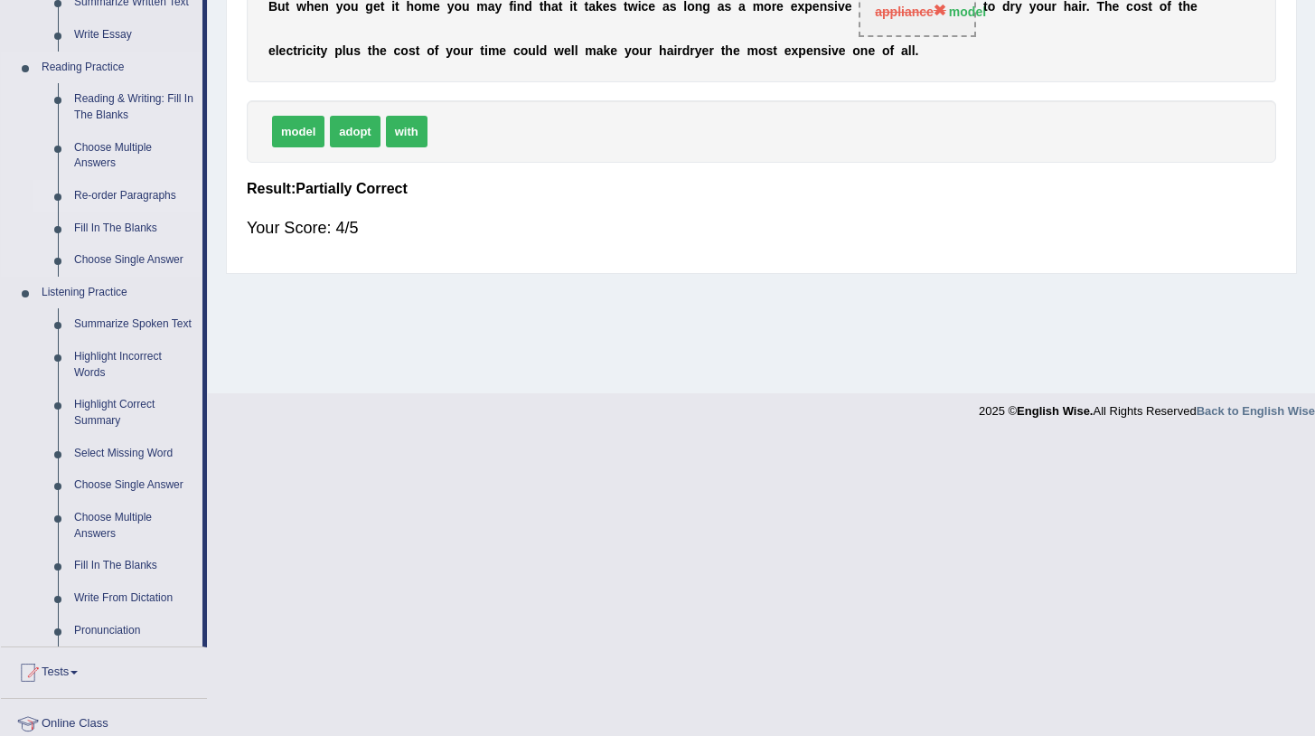
scroll to position [359, 0]
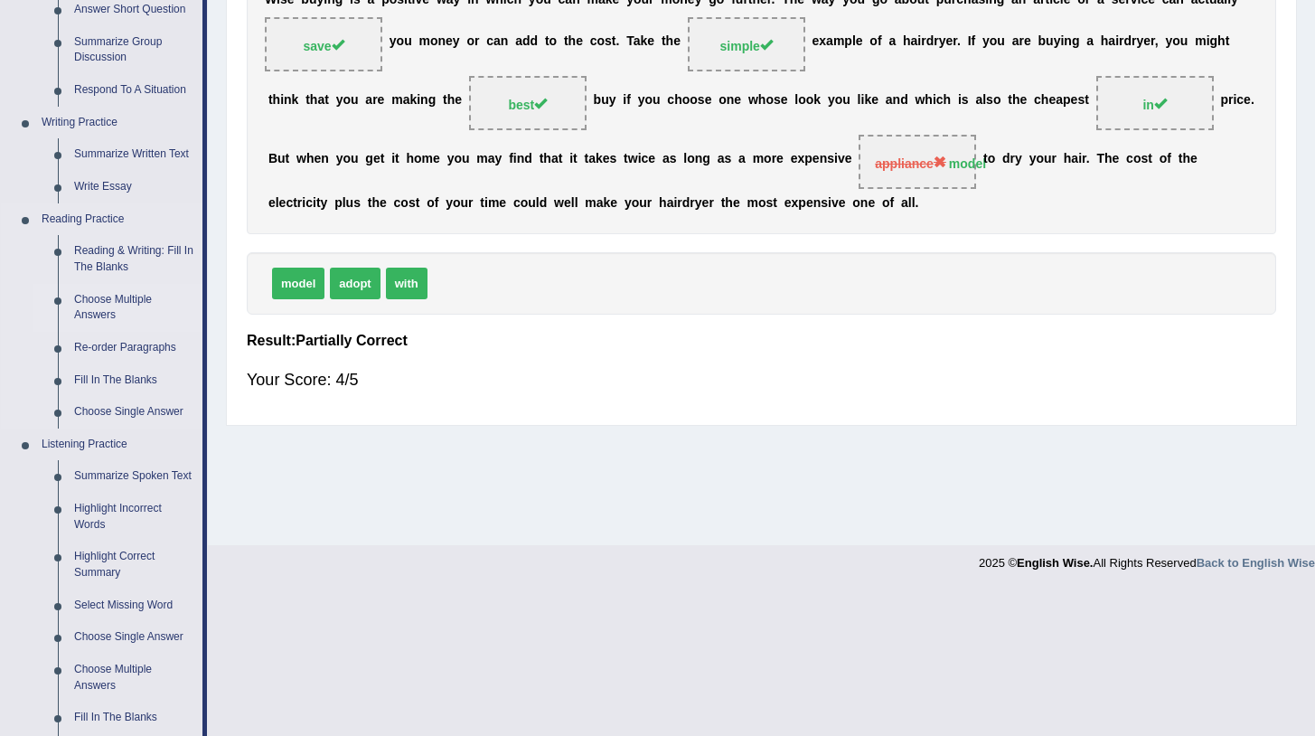
click at [93, 303] on link "Choose Multiple Answers" at bounding box center [134, 308] width 136 height 48
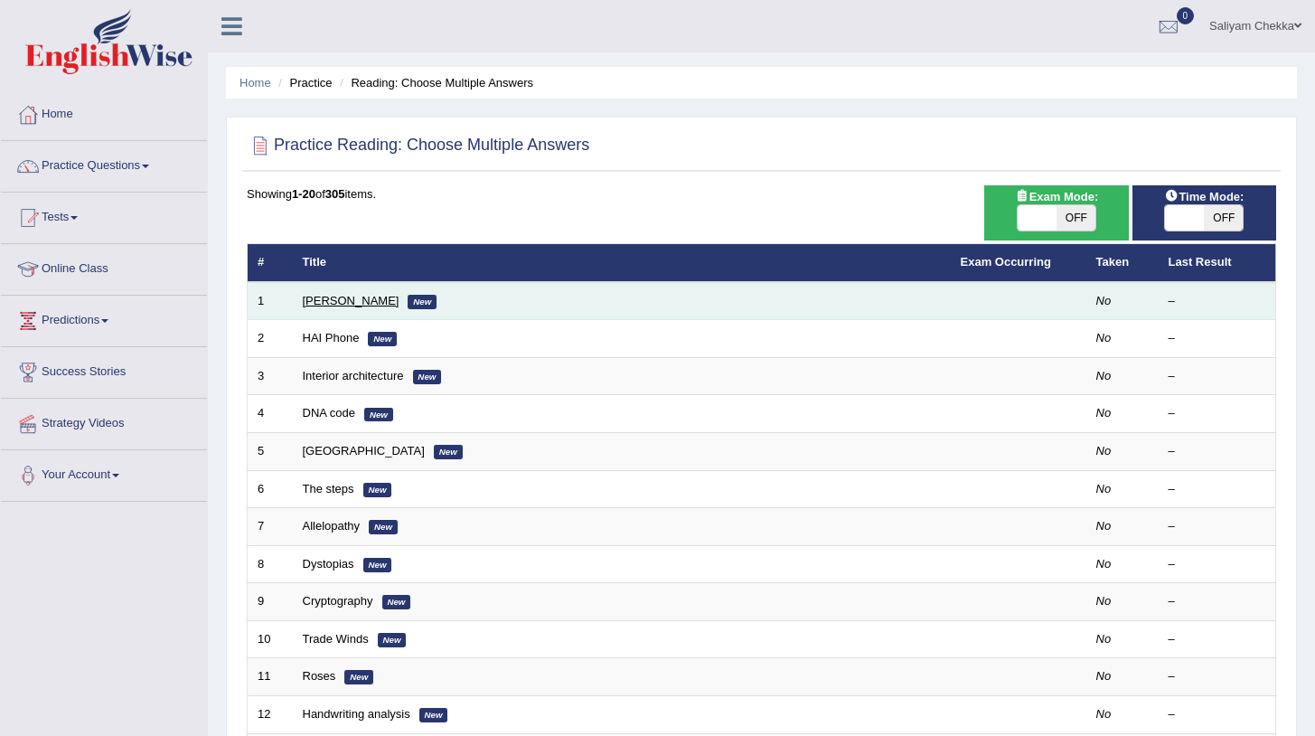
click at [327, 304] on link "[PERSON_NAME]" at bounding box center [351, 301] width 97 height 14
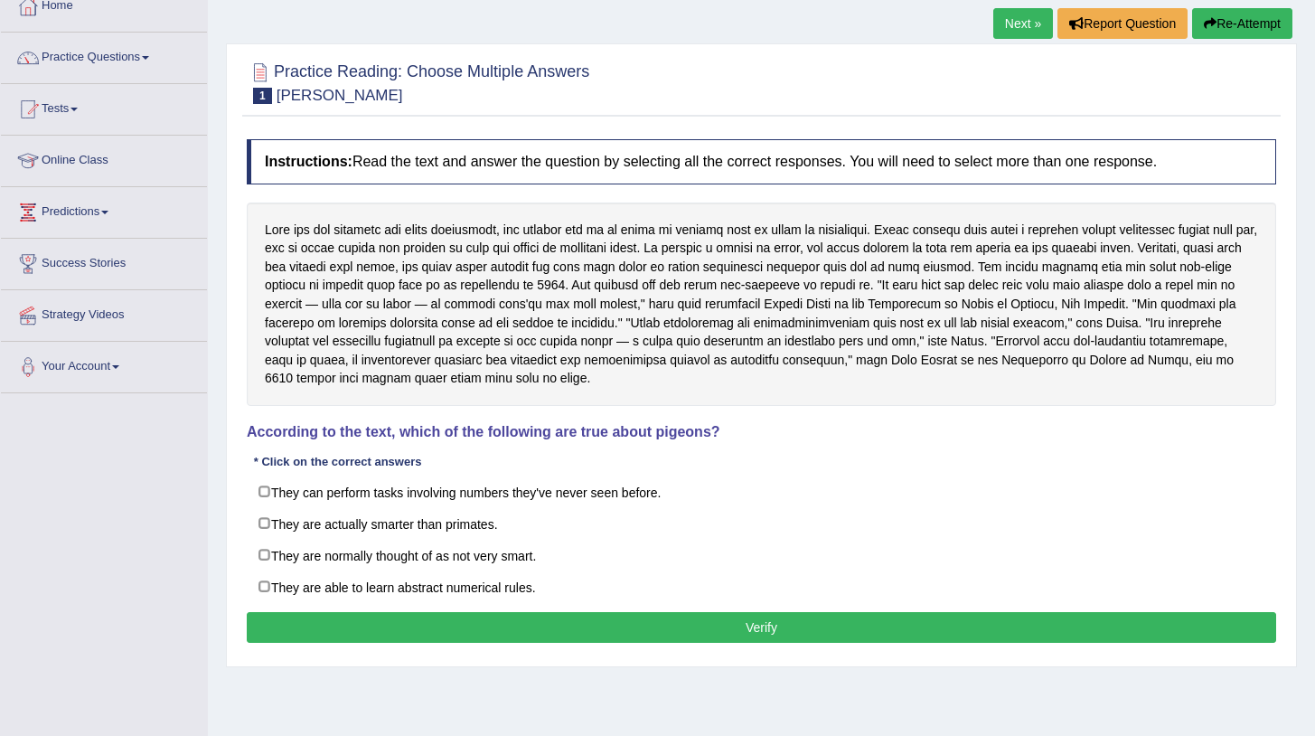
scroll to position [107, 0]
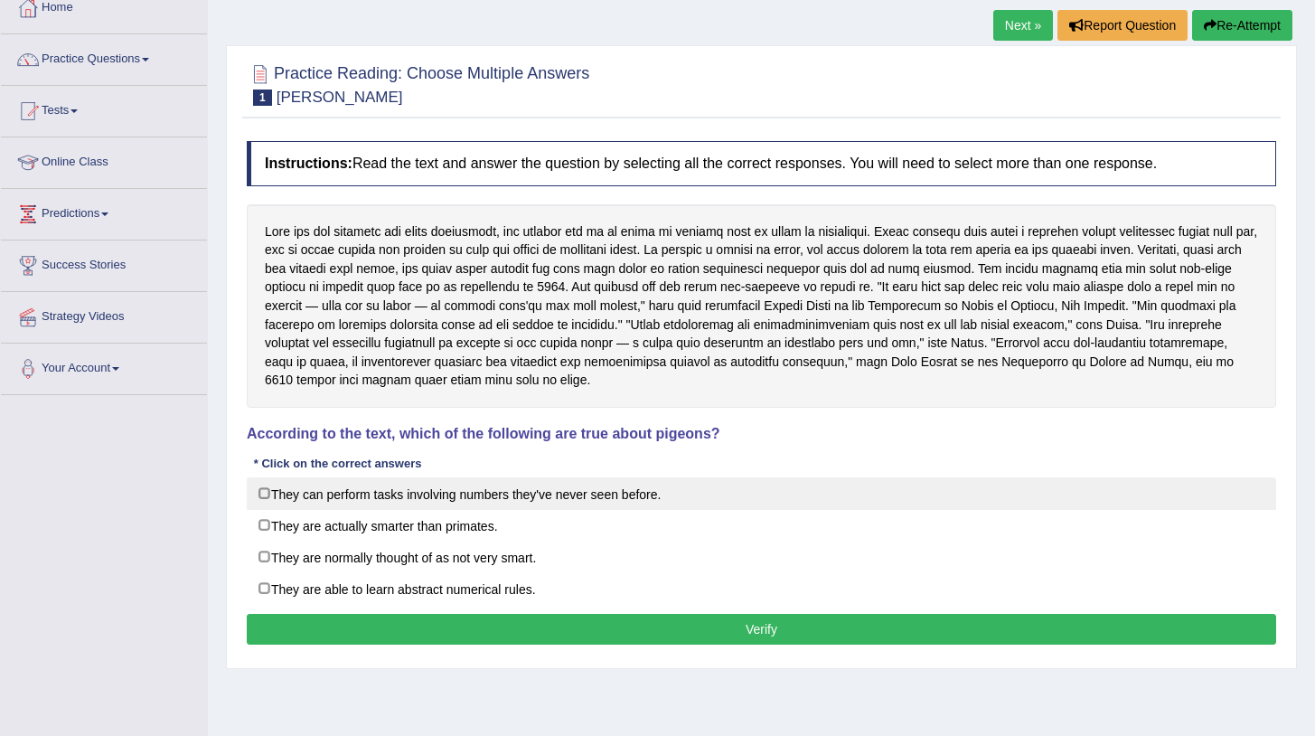
click at [351, 496] on label "They can perform tasks involving numbers they've never seen before." at bounding box center [761, 493] width 1029 height 33
checkbox input "true"
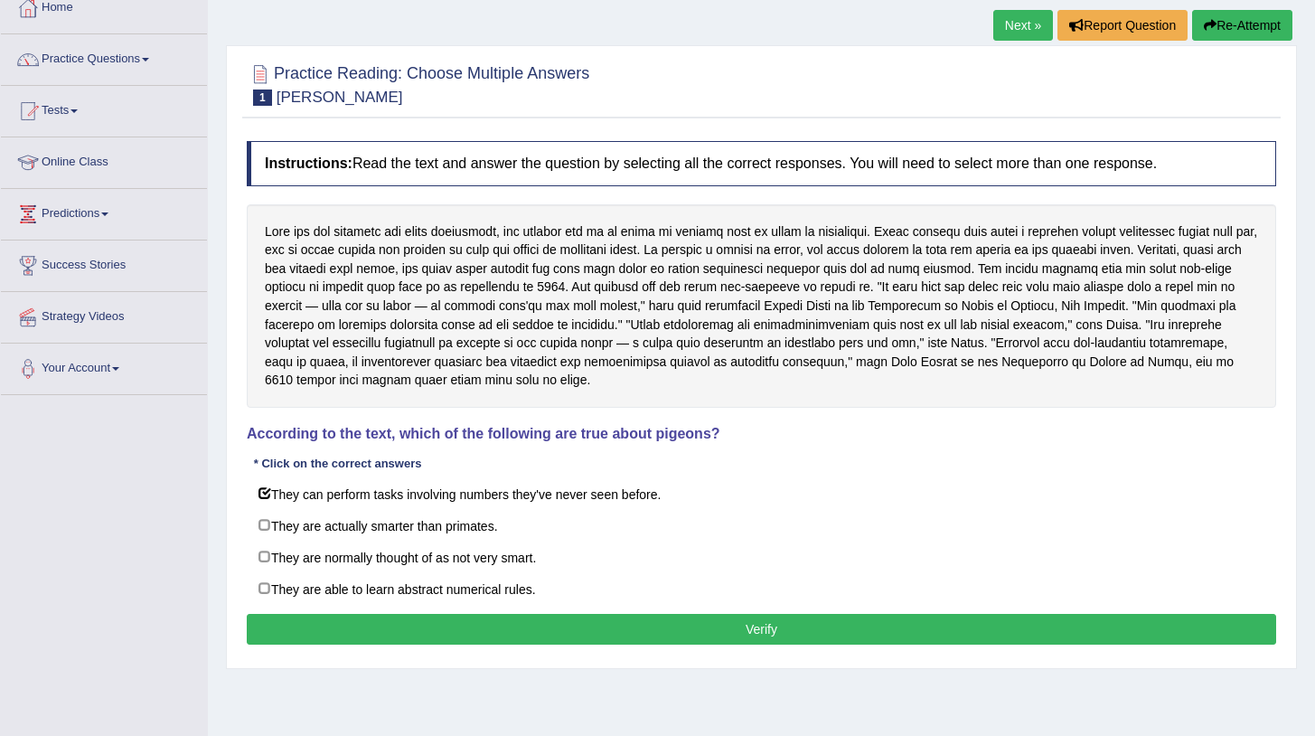
drag, startPoint x: 318, startPoint y: 333, endPoint x: 497, endPoint y: 354, distance: 180.1
click at [497, 354] on div at bounding box center [761, 305] width 1029 height 203
click at [629, 624] on button "Verify" at bounding box center [761, 629] width 1029 height 31
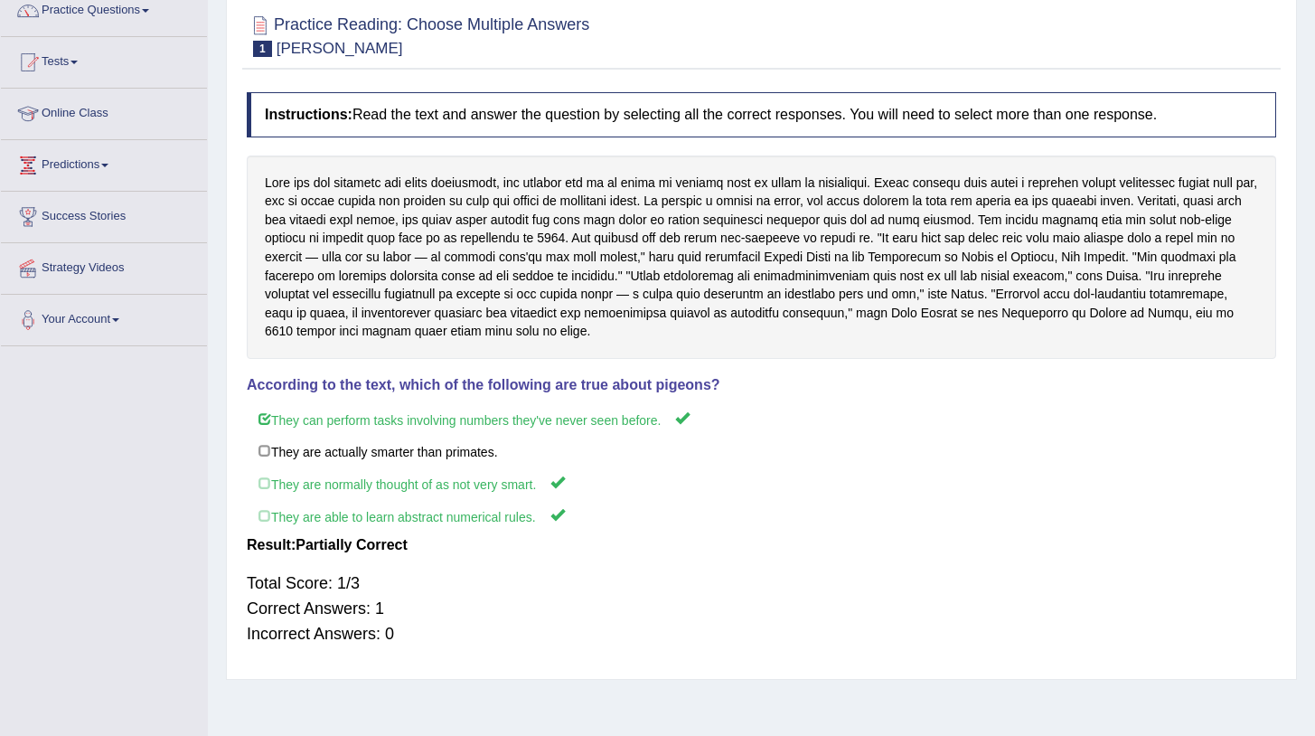
scroll to position [155, 0]
drag, startPoint x: 474, startPoint y: 183, endPoint x: 577, endPoint y: 192, distance: 102.4
click at [577, 192] on div at bounding box center [761, 257] width 1029 height 203
click at [534, 186] on div at bounding box center [761, 257] width 1029 height 203
drag, startPoint x: 534, startPoint y: 183, endPoint x: 770, endPoint y: 174, distance: 236.0
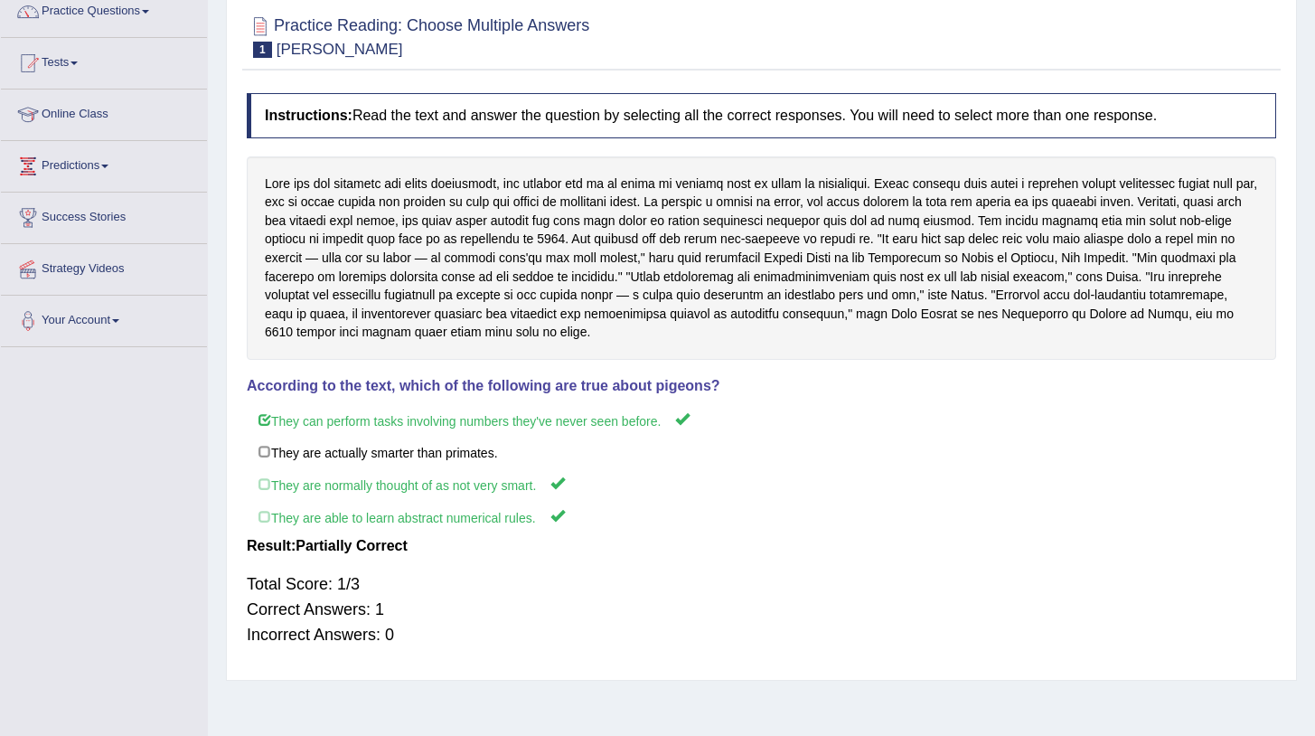
click at [770, 174] on div at bounding box center [761, 257] width 1029 height 203
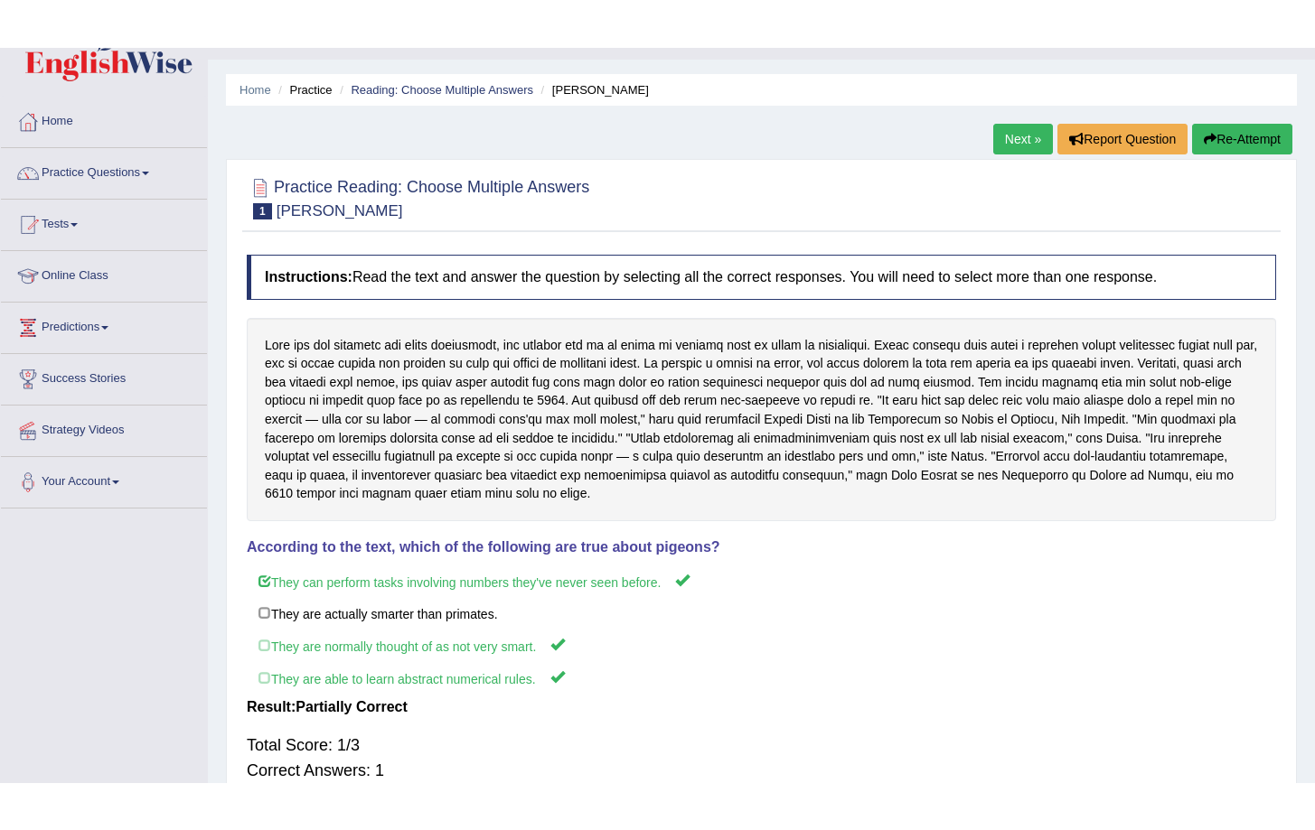
scroll to position [0, 0]
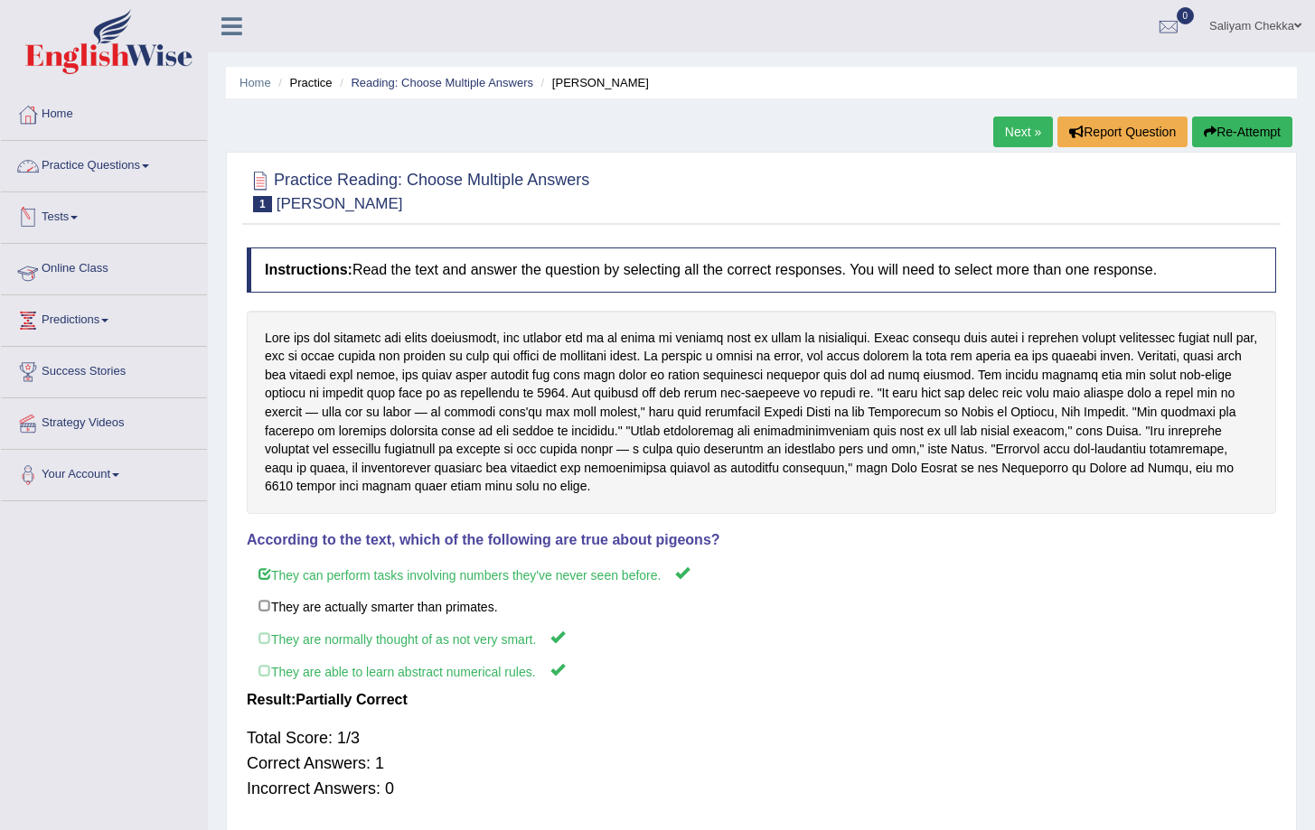
click at [80, 272] on link "Online Class" at bounding box center [104, 266] width 206 height 45
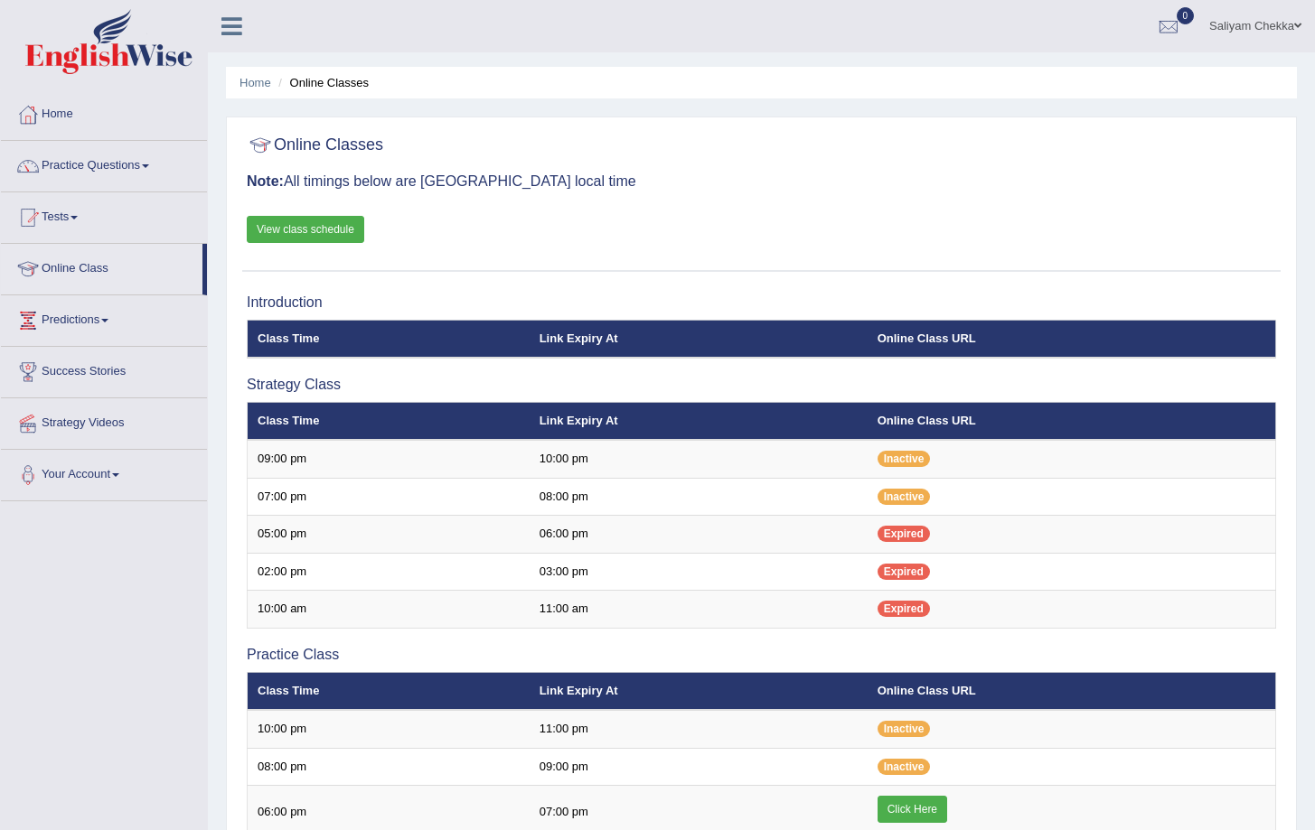
click at [285, 234] on link "View class schedule" at bounding box center [305, 229] width 117 height 27
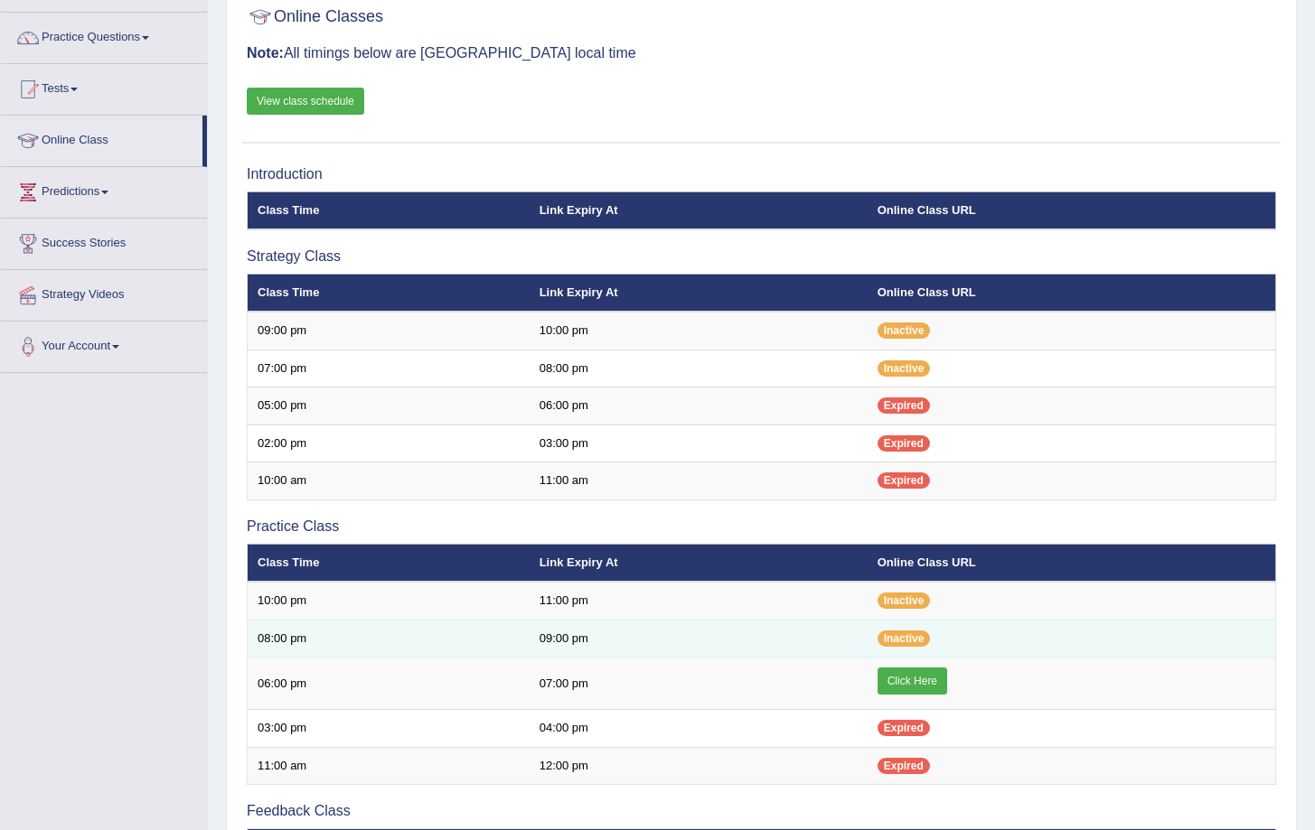
scroll to position [128, 0]
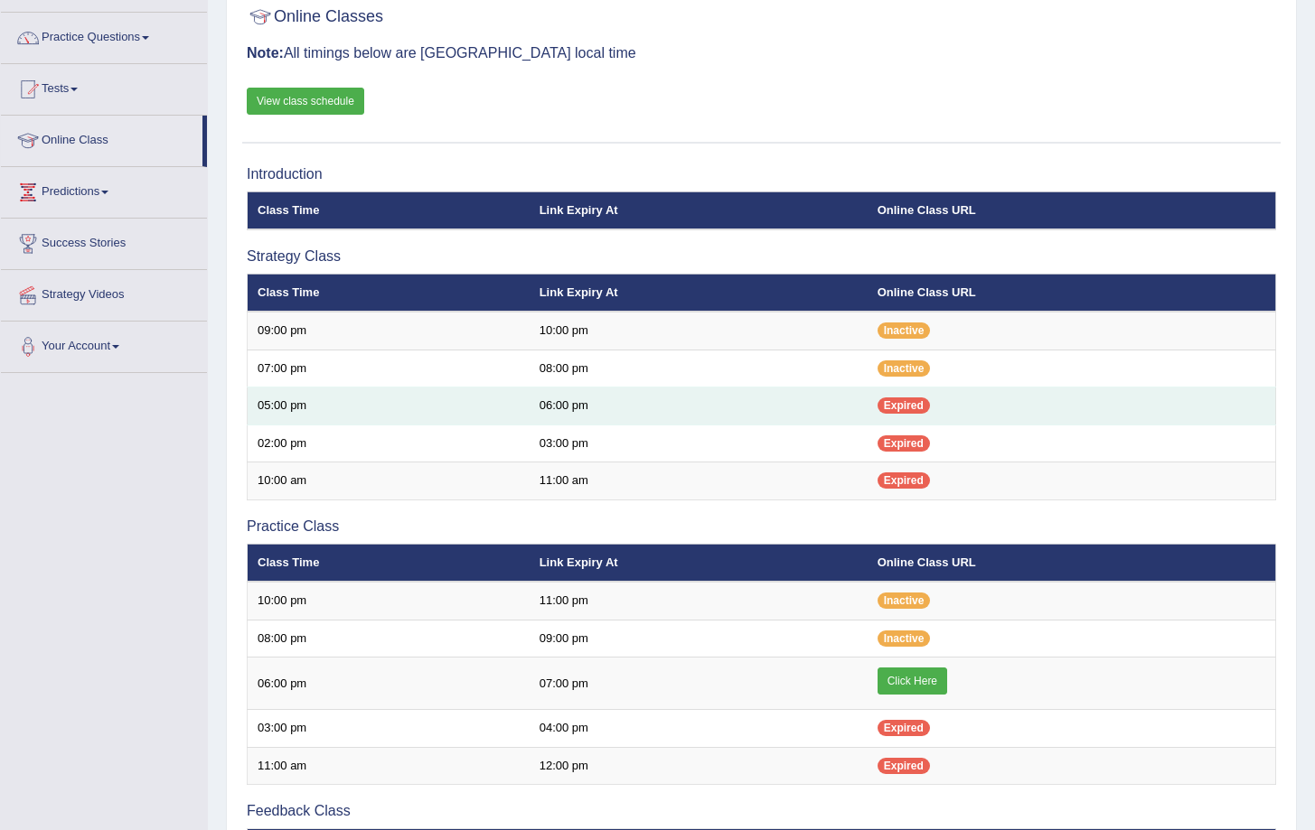
click at [905, 404] on span "Expired" at bounding box center [903, 406] width 52 height 16
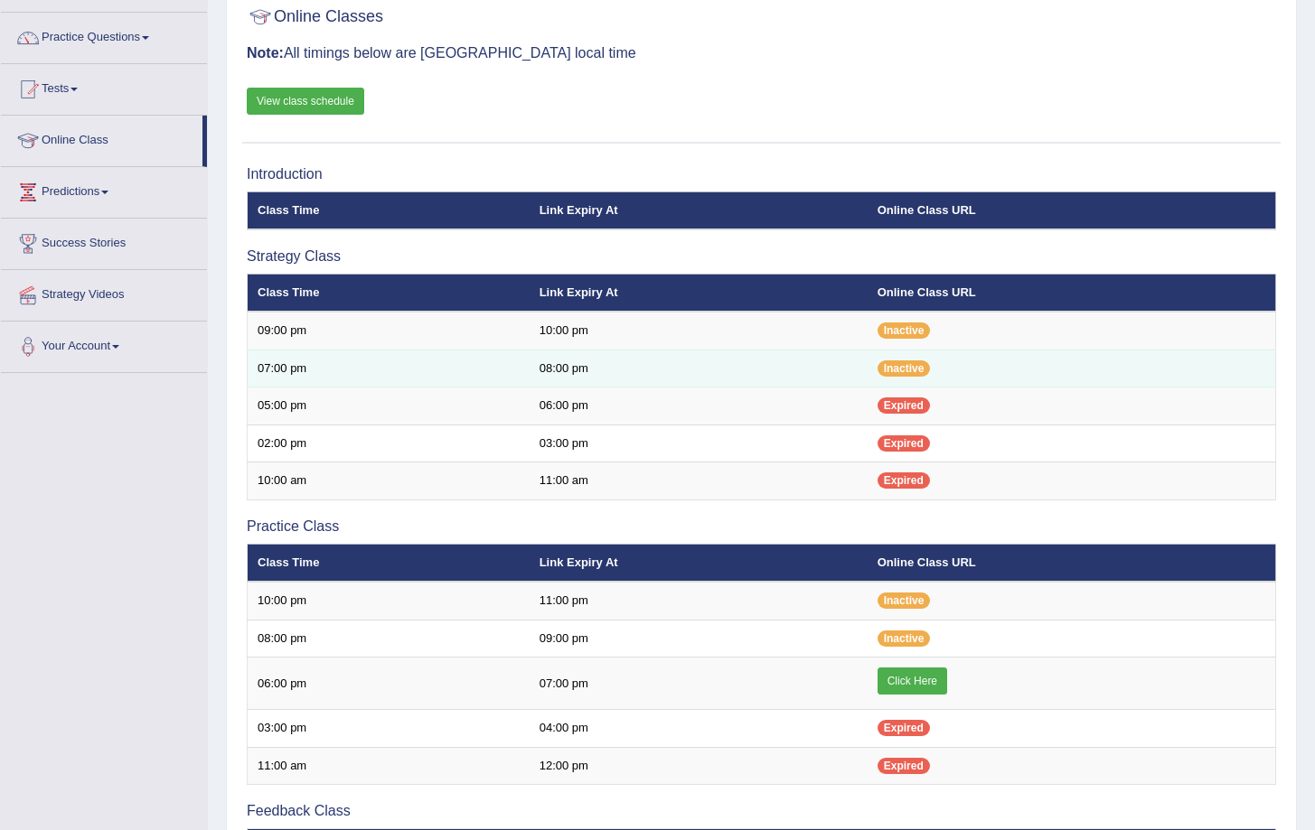
click at [881, 350] on td "Inactive" at bounding box center [1071, 369] width 408 height 38
click at [896, 370] on span "Inactive" at bounding box center [903, 369] width 53 height 16
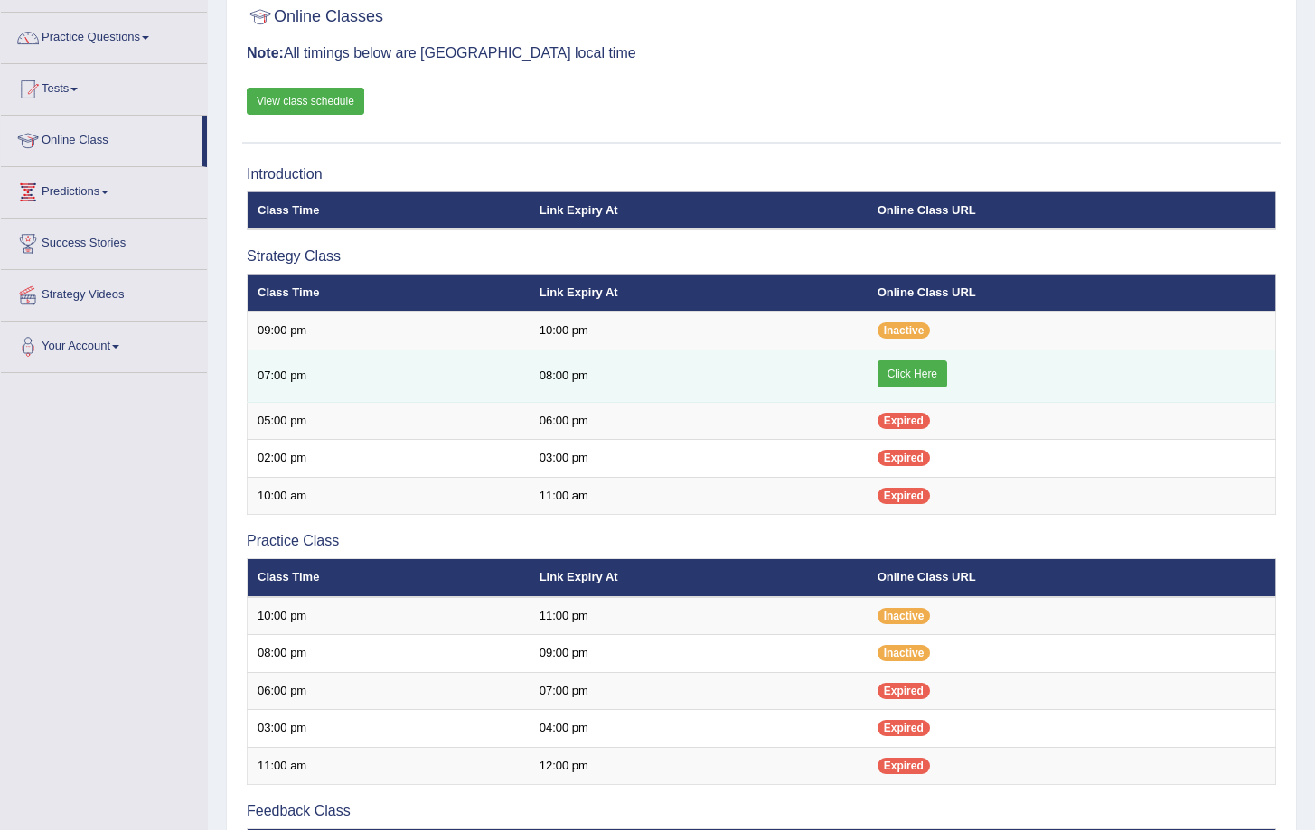
click at [895, 370] on link "Click Here" at bounding box center [912, 374] width 70 height 27
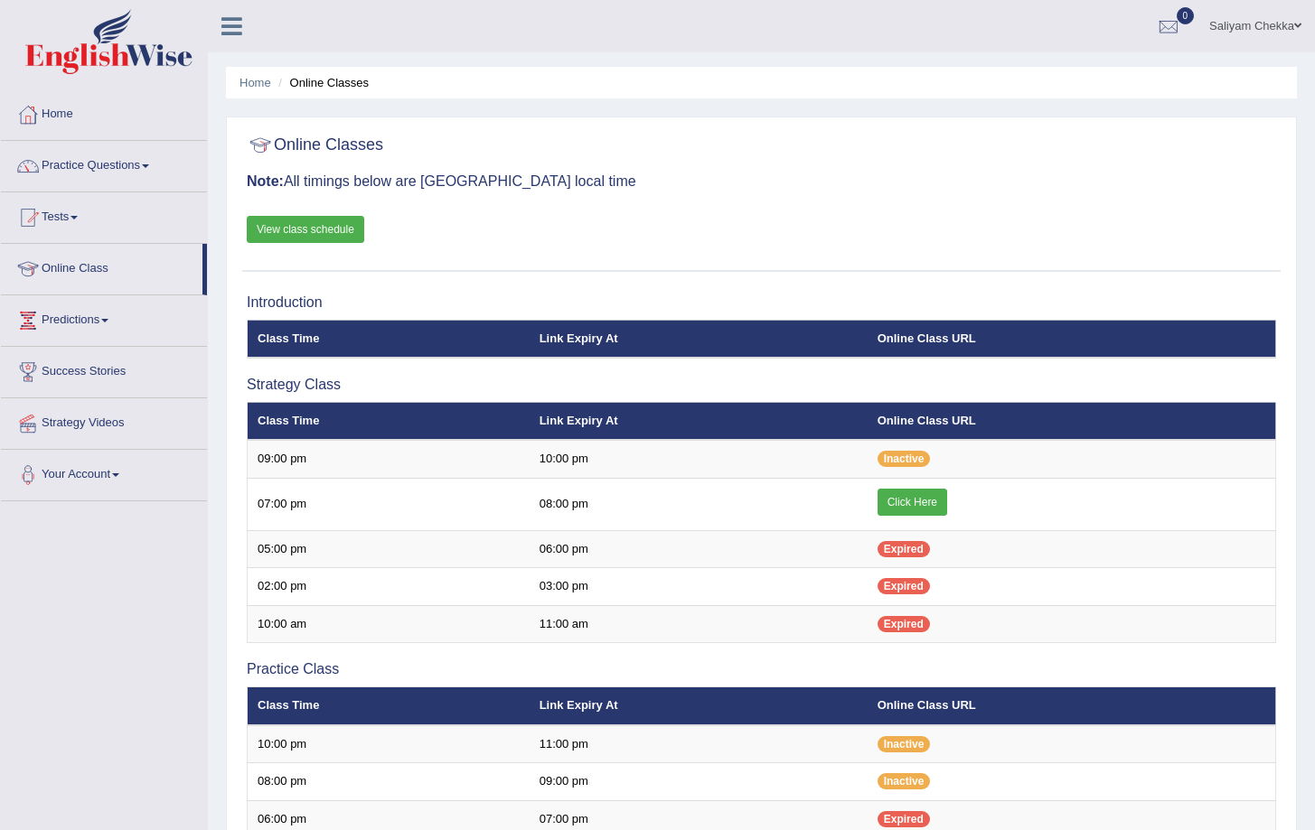
scroll to position [364, 0]
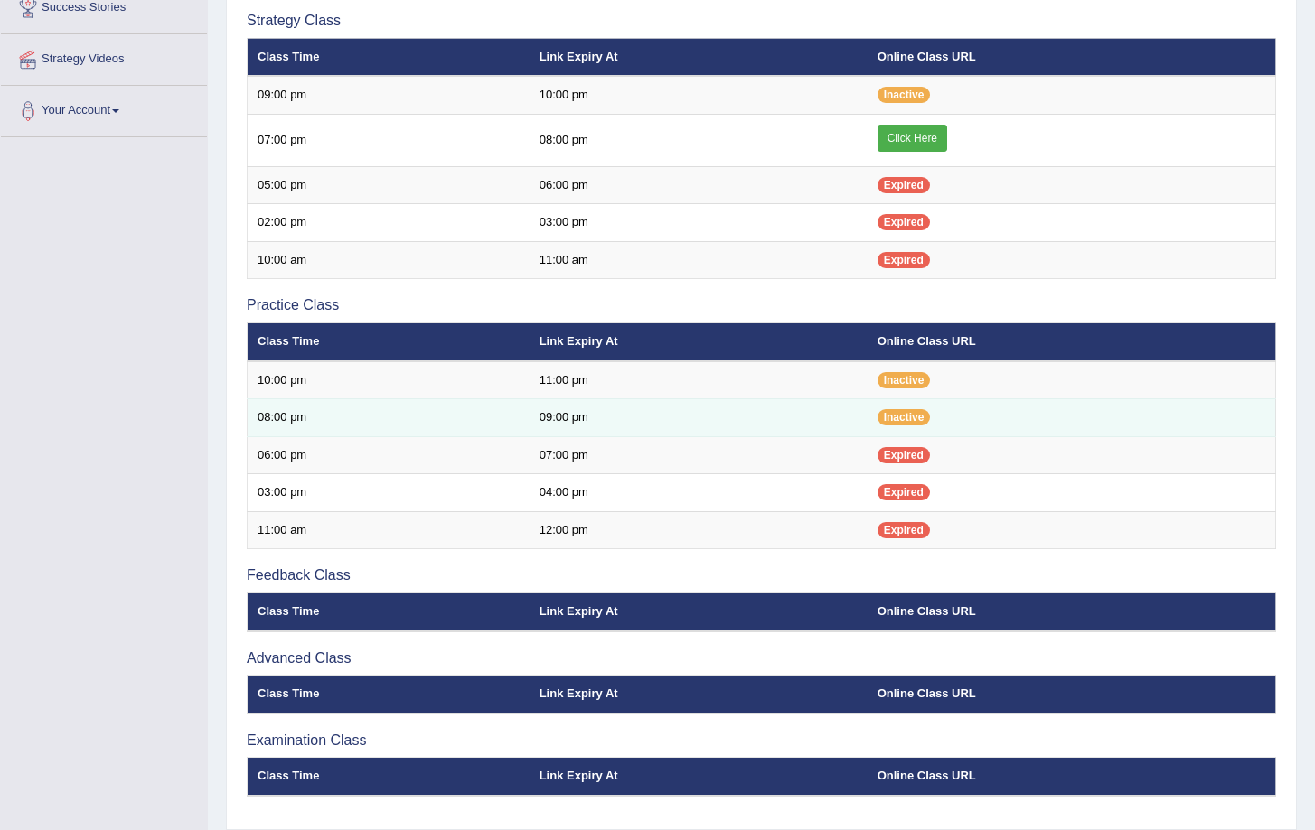
click at [259, 421] on td "08:00 pm" at bounding box center [389, 418] width 282 height 38
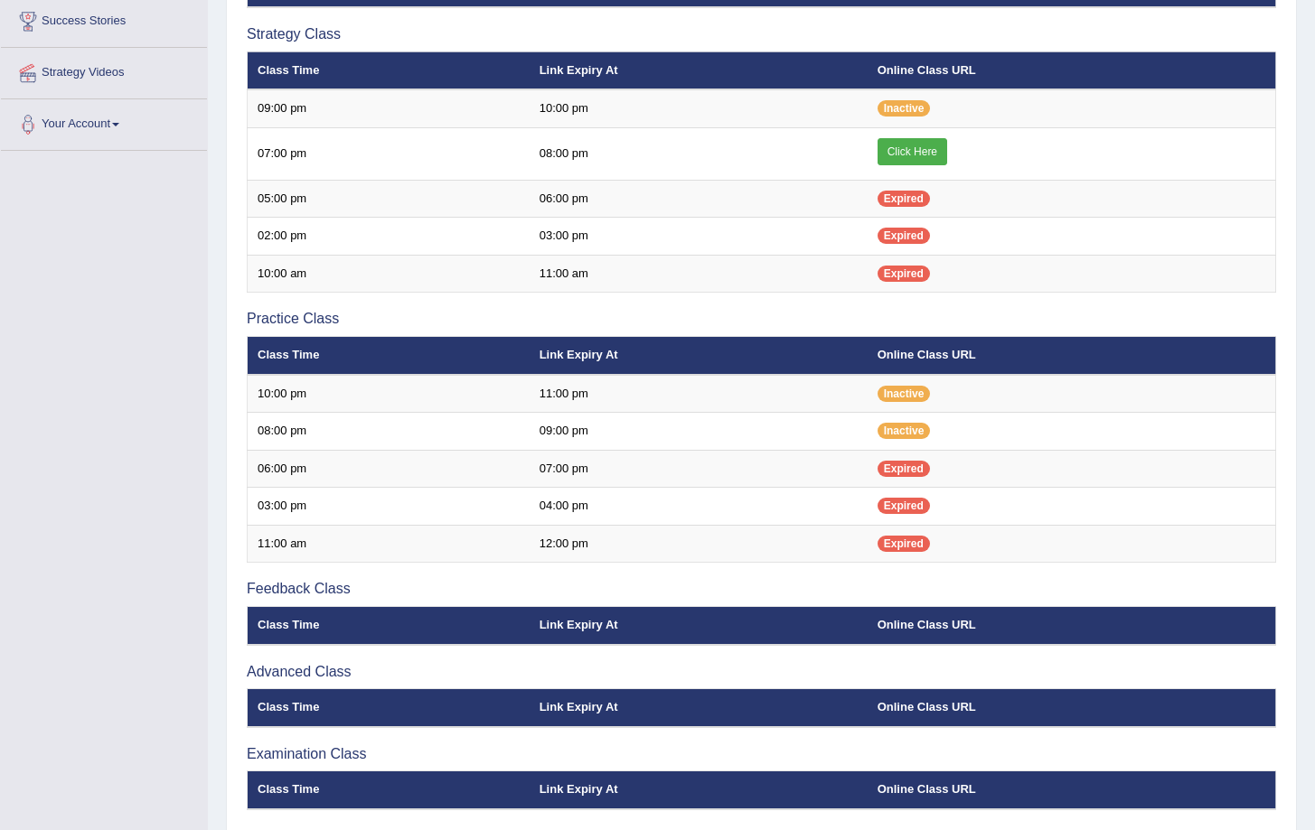
scroll to position [263, 0]
